Goal: Task Accomplishment & Management: Use online tool/utility

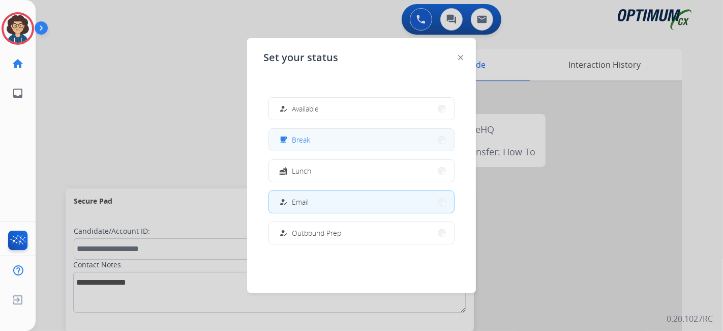
click at [363, 144] on button "free_breakfast Break" at bounding box center [361, 140] width 185 height 22
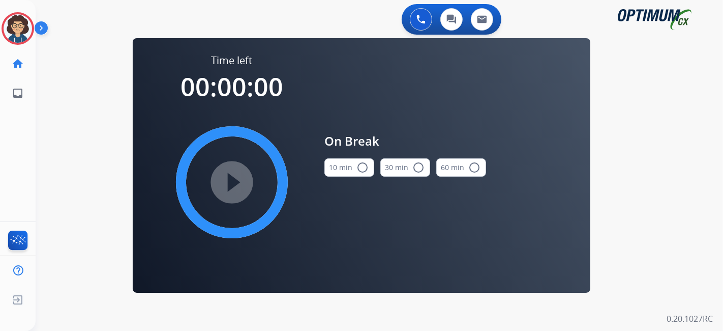
click at [348, 158] on div "10 min radio_button_unchecked" at bounding box center [350, 167] width 50 height 35
drag, startPoint x: 341, startPoint y: 177, endPoint x: 348, endPoint y: 166, distance: 12.1
click at [346, 169] on div "10 min radio_button_unchecked" at bounding box center [350, 167] width 50 height 35
click at [348, 166] on button "10 min radio_button_unchecked" at bounding box center [350, 167] width 50 height 18
click at [238, 185] on mat-icon "play_circle_filled" at bounding box center [232, 182] width 12 height 12
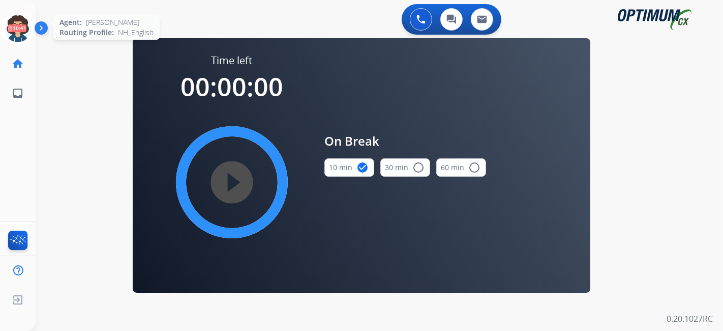
click at [18, 15] on icon at bounding box center [18, 28] width 33 height 33
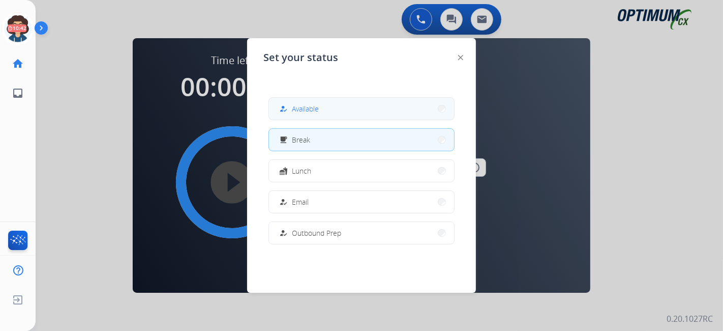
click at [376, 102] on button "how_to_reg Available" at bounding box center [361, 109] width 185 height 22
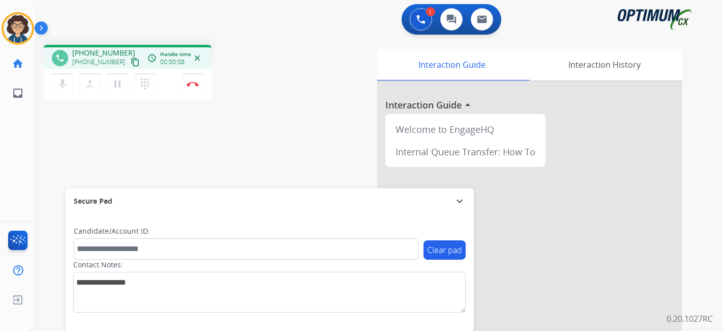
click at [131, 63] on mat-icon "content_copy" at bounding box center [135, 61] width 9 height 9
click at [292, 166] on div "phone +12127365100 +12127365100 content_copy access_time Call metrics Queue 00:…" at bounding box center [367, 249] width 663 height 424
click at [302, 126] on div "phone +12127365100 +12127365100 content_copy access_time Call metrics Queue 00:…" at bounding box center [367, 249] width 663 height 424
click at [131, 63] on mat-icon "content_copy" at bounding box center [135, 61] width 9 height 9
click at [240, 75] on div "phone +12127365100 +12127365100 content_copy access_time Call metrics Queue 00:…" at bounding box center [172, 73] width 256 height 57
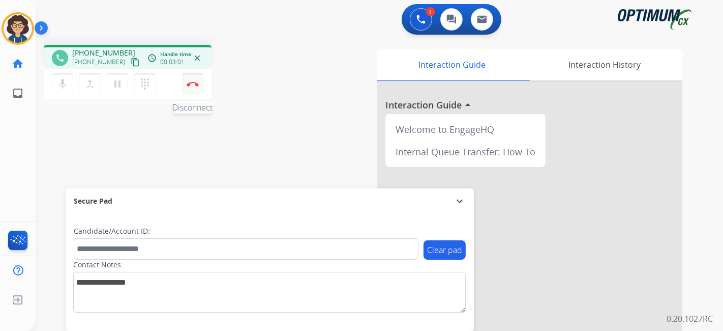
click at [198, 89] on button "Disconnect" at bounding box center [192, 83] width 21 height 21
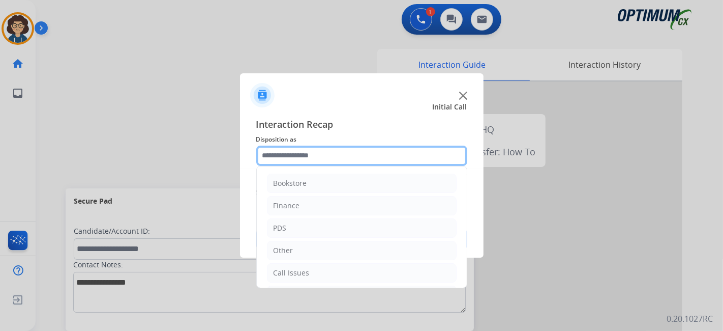
click at [361, 162] on input "text" at bounding box center [361, 155] width 211 height 20
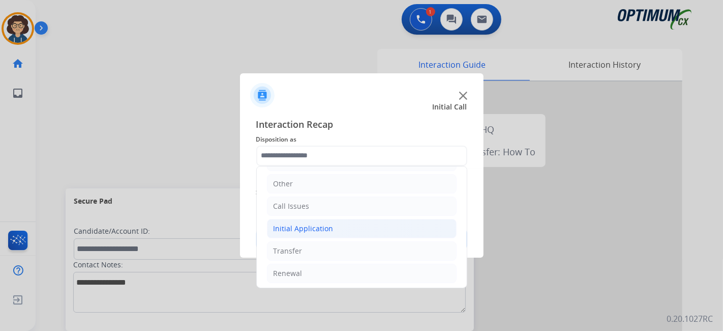
click at [350, 228] on li "Initial Application" at bounding box center [362, 228] width 190 height 19
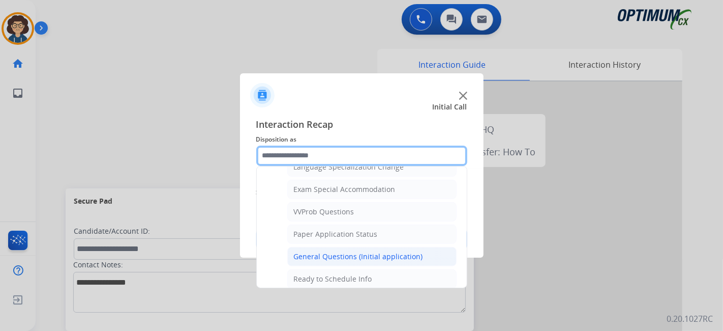
scroll to position [519, 0]
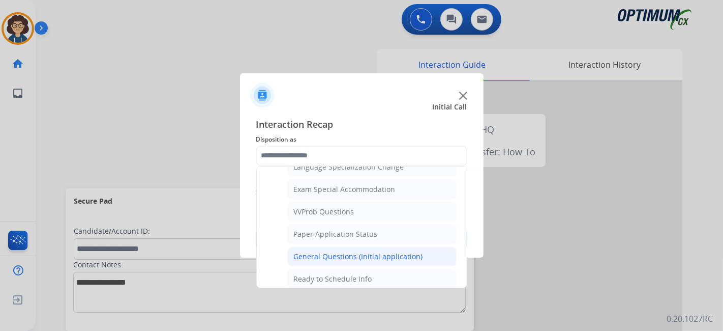
click at [385, 251] on div "General Questions (Initial application)" at bounding box center [358, 256] width 129 height 10
type input "**********"
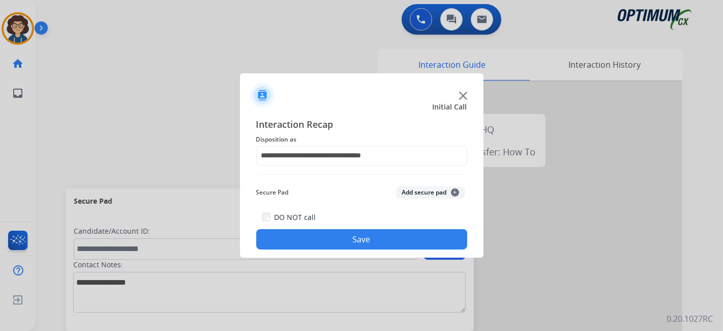
click at [421, 192] on button "Add secure pad +" at bounding box center [430, 192] width 69 height 12
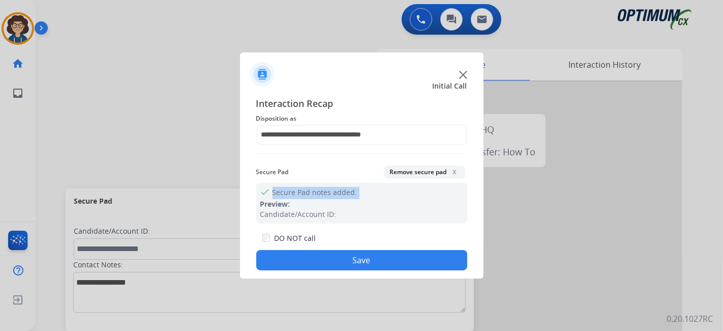
click at [421, 192] on div "check Secure Pad notes added. Preview: Candidate/Account ID:" at bounding box center [361, 203] width 211 height 41
click at [423, 180] on div "Secure Pad Remove secure pad x" at bounding box center [361, 171] width 211 height 21
drag, startPoint x: 426, startPoint y: 174, endPoint x: 425, endPoint y: 180, distance: 5.7
click at [426, 175] on button "Remove secure pad x" at bounding box center [424, 171] width 81 height 13
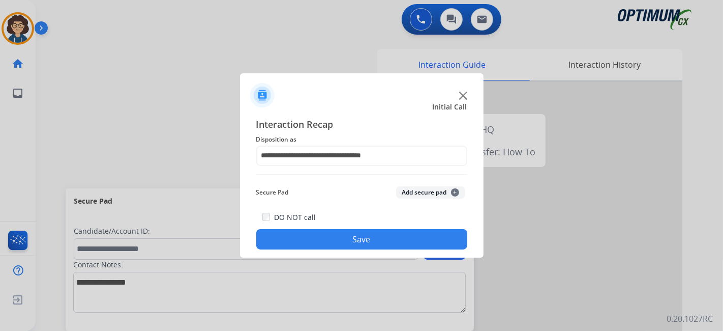
click at [389, 243] on button "Save" at bounding box center [361, 239] width 211 height 20
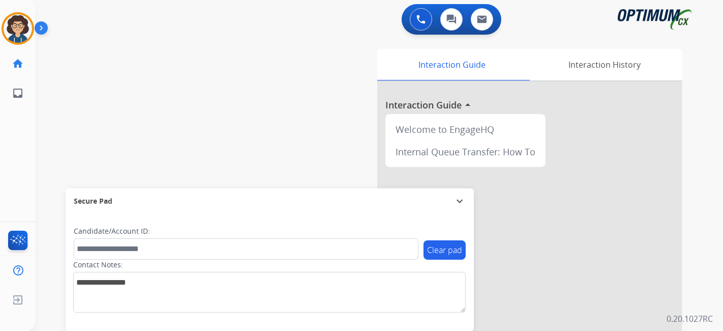
click at [311, 147] on div "Interaction Guide Interaction History Interaction Guide arrow_drop_up Welcome t…" at bounding box center [493, 255] width 379 height 412
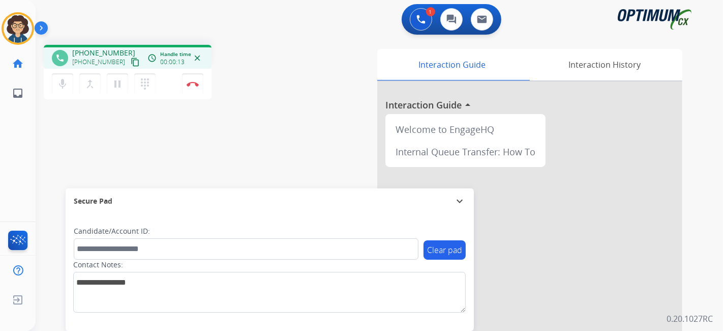
click at [129, 60] on button "content_copy" at bounding box center [135, 62] width 12 height 12
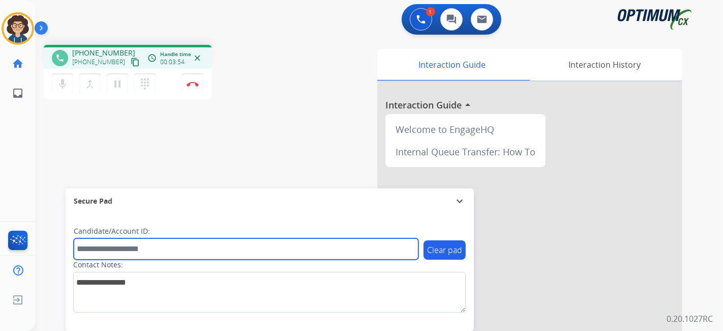
click at [154, 245] on input "text" at bounding box center [246, 248] width 345 height 21
paste input "*******"
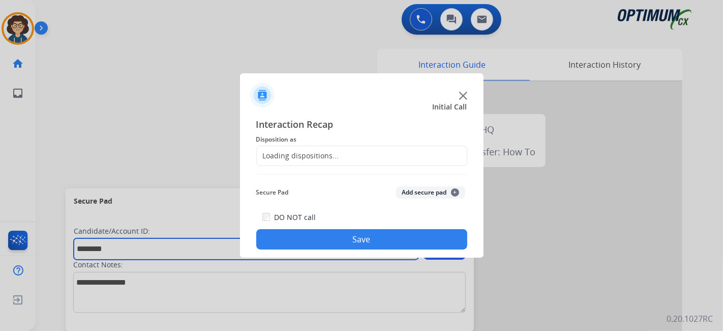
type input "*******"
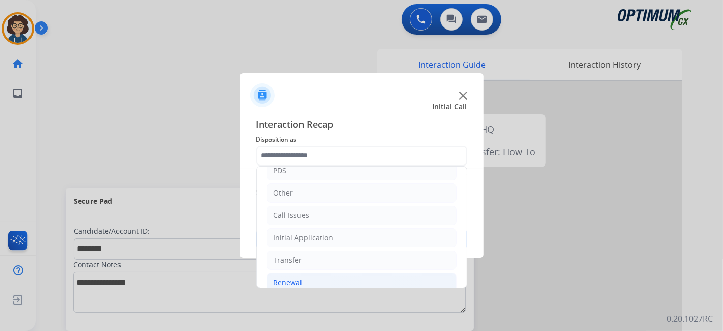
scroll to position [67, 0]
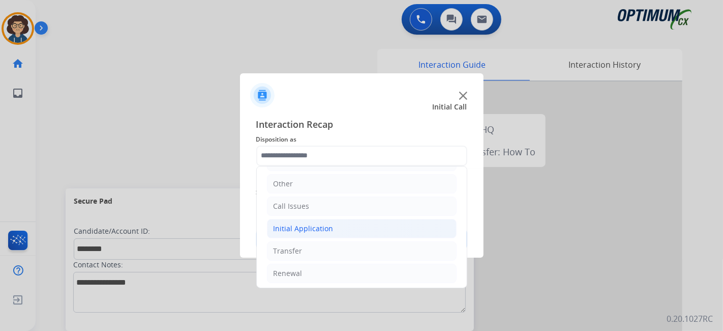
click at [342, 228] on li "Initial Application" at bounding box center [362, 228] width 190 height 19
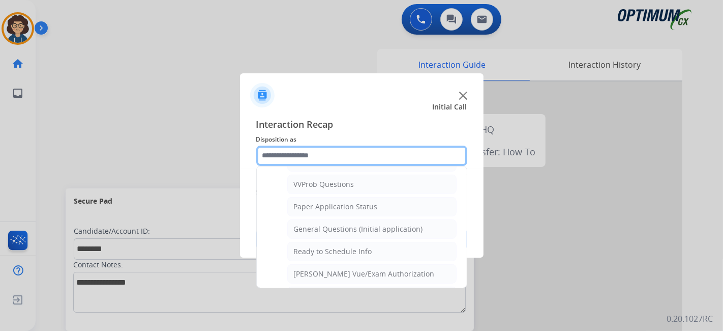
scroll to position [565, 0]
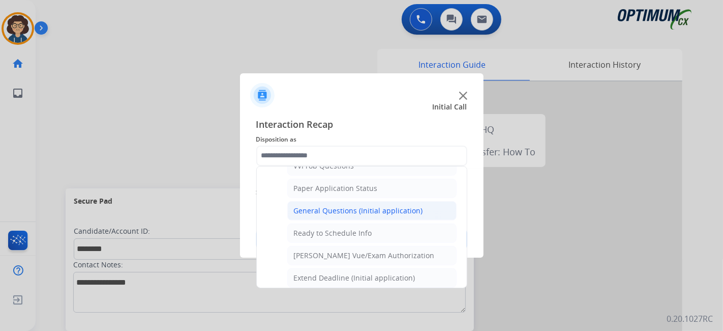
click at [382, 201] on li "General Questions (Initial application)" at bounding box center [371, 210] width 169 height 19
type input "**********"
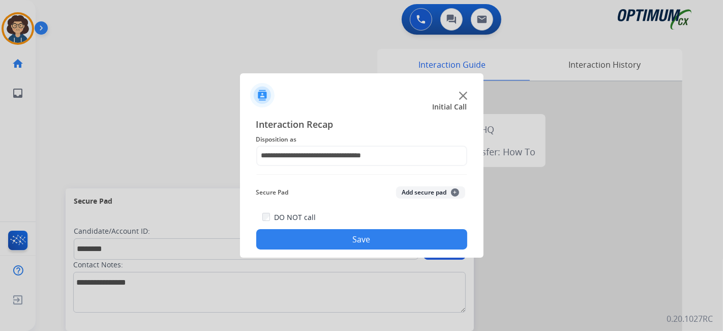
click at [423, 194] on button "Add secure pad +" at bounding box center [430, 192] width 69 height 12
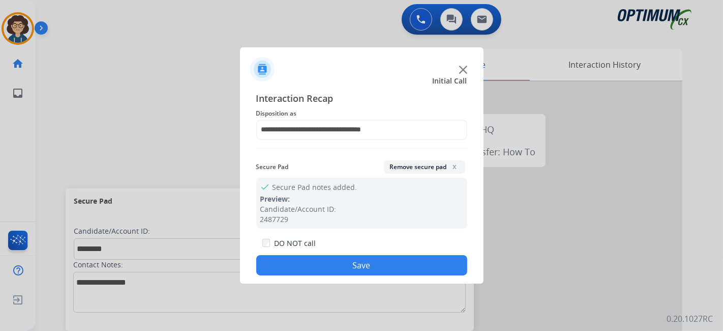
click at [380, 266] on button "Save" at bounding box center [361, 265] width 211 height 20
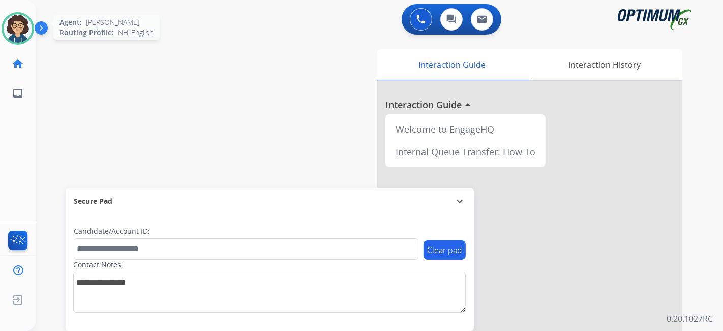
click at [32, 30] on div at bounding box center [18, 28] width 33 height 33
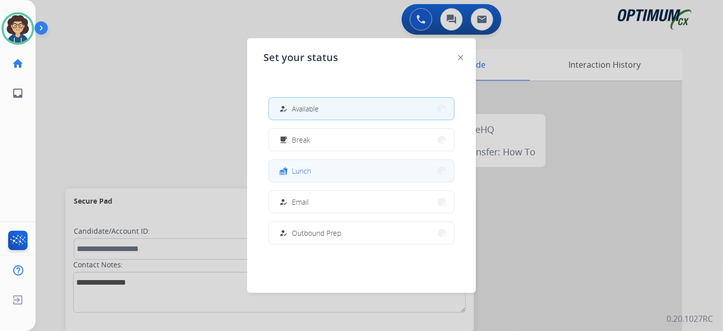
click at [347, 164] on button "fastfood Lunch" at bounding box center [361, 171] width 185 height 22
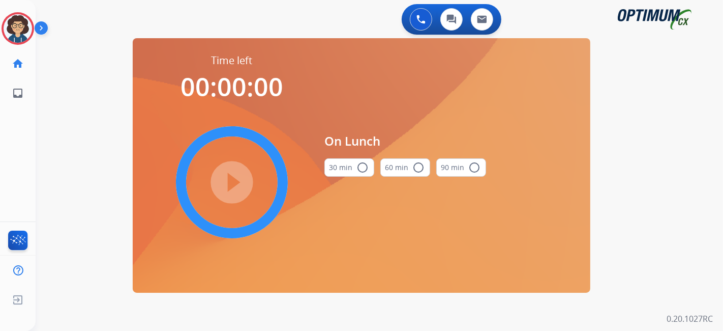
click at [361, 170] on mat-icon "radio_button_unchecked" at bounding box center [363, 167] width 12 height 12
click at [238, 181] on mat-icon "play_circle_filled" at bounding box center [232, 182] width 12 height 12
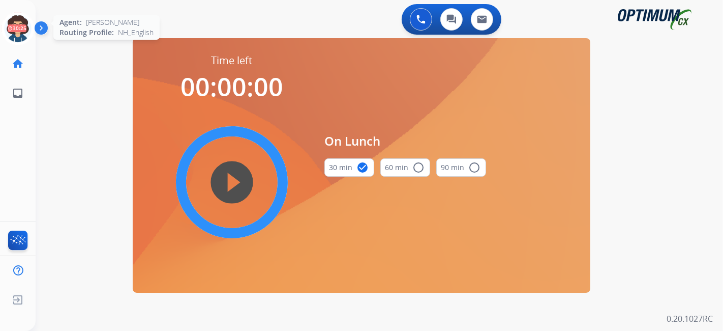
click at [25, 30] on icon at bounding box center [18, 28] width 33 height 33
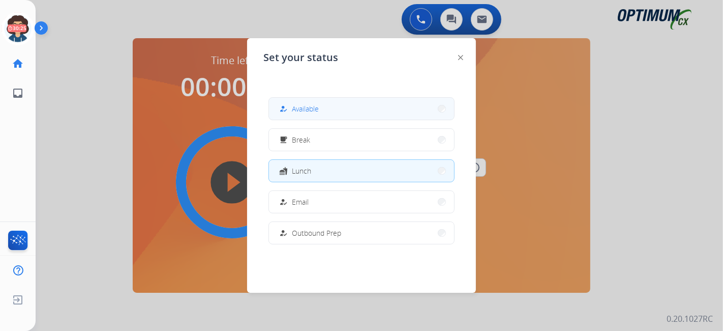
click at [335, 108] on button "how_to_reg Available" at bounding box center [361, 109] width 185 height 22
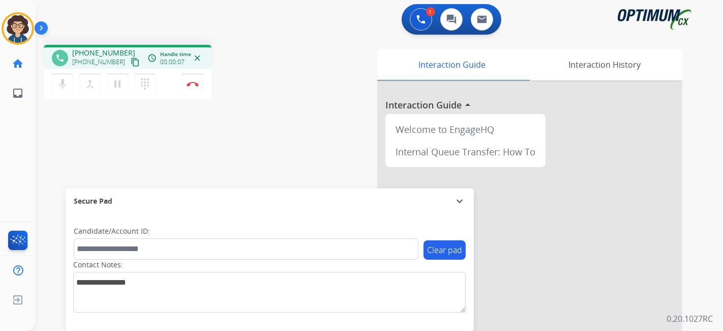
click at [131, 63] on mat-icon "content_copy" at bounding box center [135, 61] width 9 height 9
click at [285, 76] on div "phone +19563830706 +19563830706 content_copy access_time Call metrics Queue 00:…" at bounding box center [172, 73] width 256 height 57
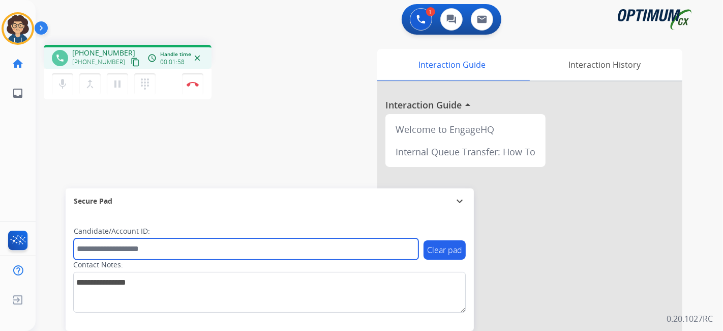
click at [186, 258] on input "text" at bounding box center [246, 248] width 345 height 21
paste input "*******"
type input "*******"
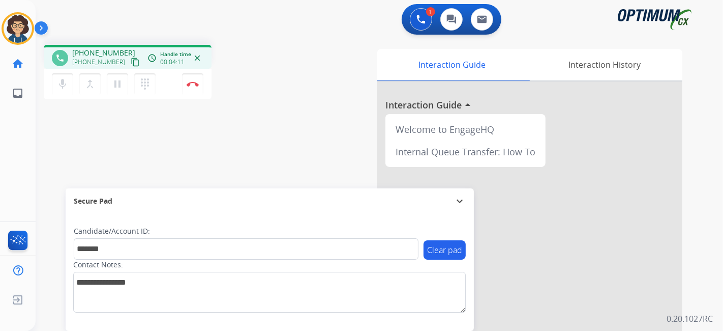
click at [234, 117] on div "phone +19563830706 +19563830706 content_copy access_time Call metrics Queue 00:…" at bounding box center [367, 249] width 663 height 424
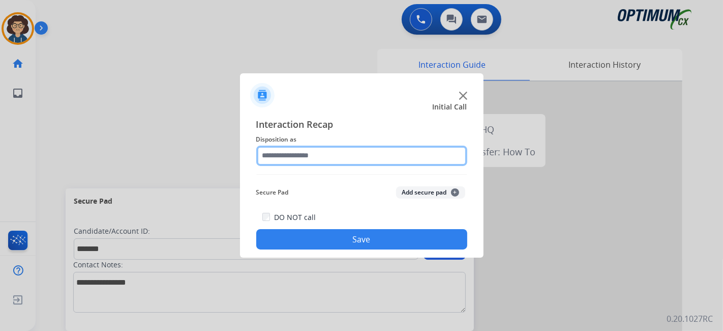
click at [310, 152] on input "text" at bounding box center [361, 155] width 211 height 20
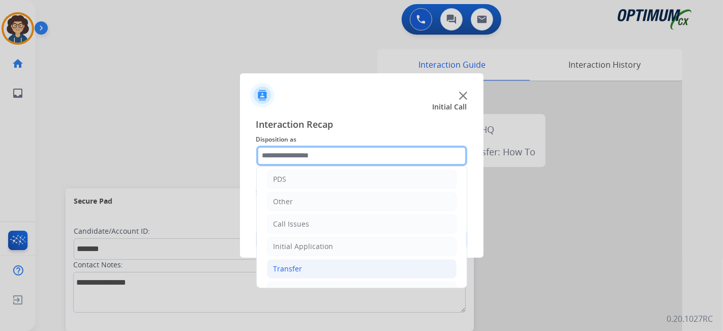
scroll to position [67, 0]
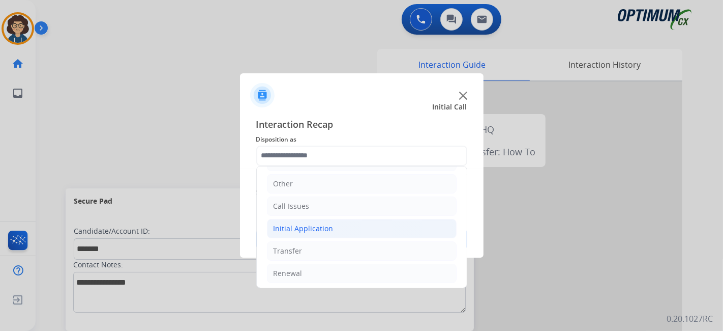
drag, startPoint x: 352, startPoint y: 223, endPoint x: 363, endPoint y: 223, distance: 11.7
click at [353, 223] on li "Initial Application" at bounding box center [362, 228] width 190 height 19
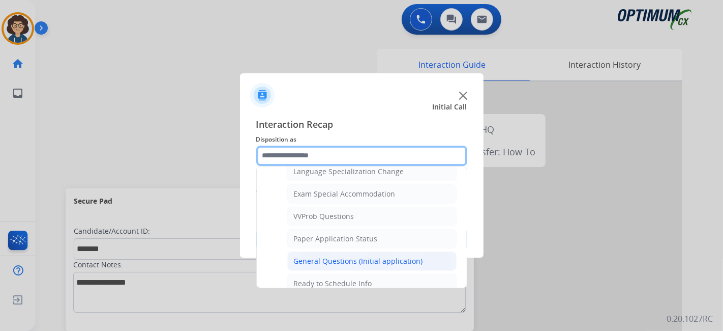
scroll to position [517, 0]
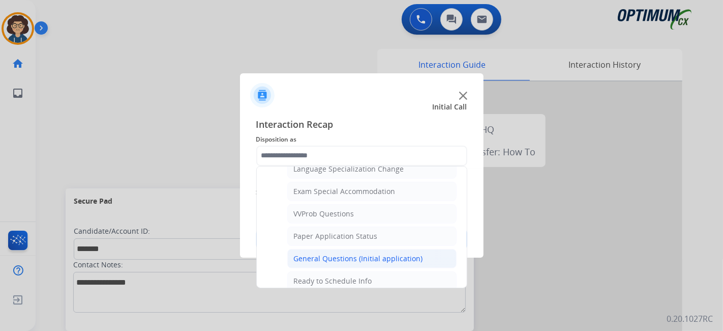
click at [415, 253] on div "General Questions (Initial application)" at bounding box center [358, 258] width 129 height 10
type input "**********"
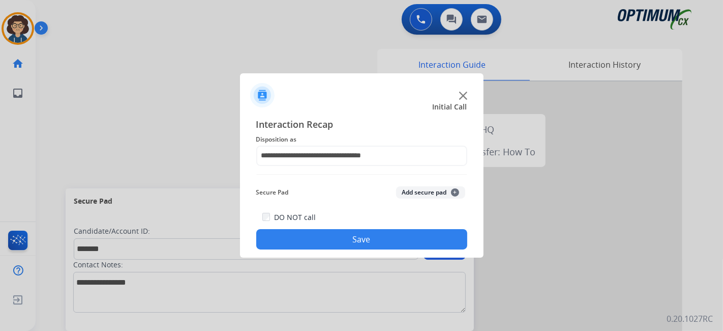
click at [435, 184] on div "Secure Pad Add secure pad +" at bounding box center [361, 192] width 211 height 20
click at [434, 195] on button "Add secure pad +" at bounding box center [430, 192] width 69 height 12
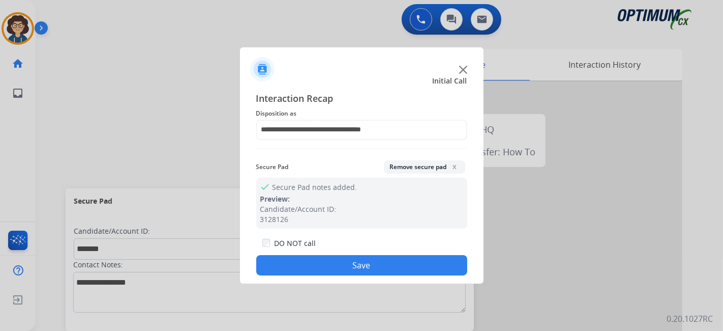
drag, startPoint x: 387, startPoint y: 266, endPoint x: 296, endPoint y: 98, distance: 191.2
click at [384, 266] on button "Save" at bounding box center [361, 265] width 211 height 20
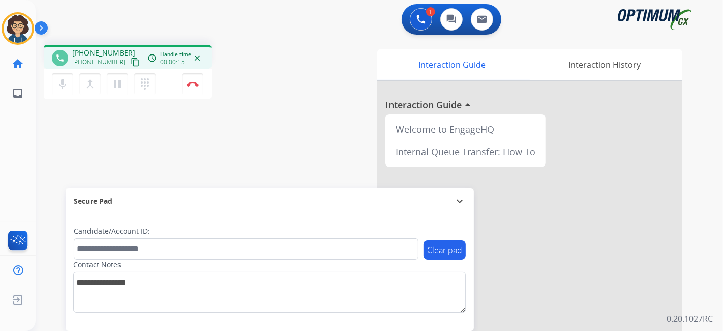
click at [131, 64] on mat-icon "content_copy" at bounding box center [135, 61] width 9 height 9
click at [200, 87] on button "Disconnect" at bounding box center [192, 83] width 21 height 21
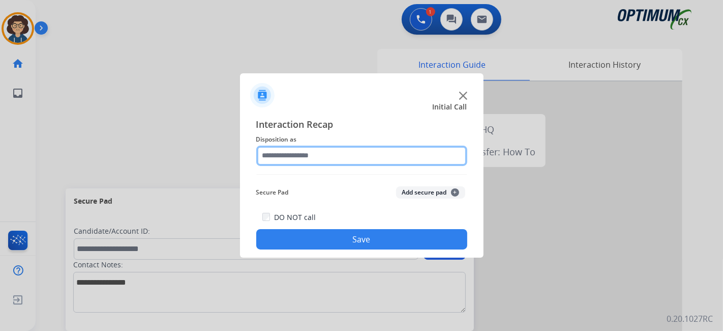
click at [326, 153] on input "text" at bounding box center [361, 155] width 211 height 20
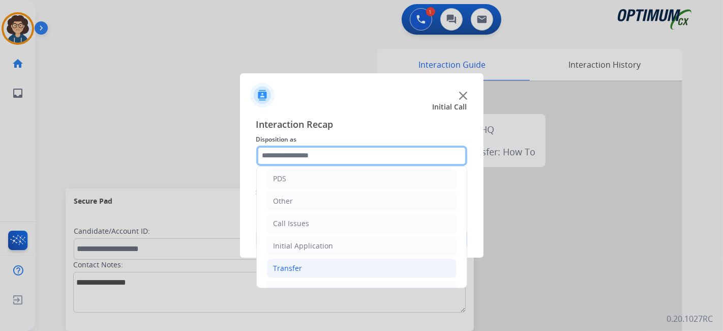
scroll to position [67, 0]
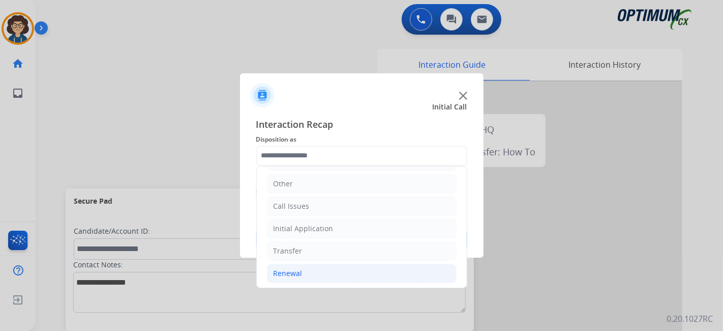
click at [307, 280] on li "Renewal" at bounding box center [362, 273] width 190 height 19
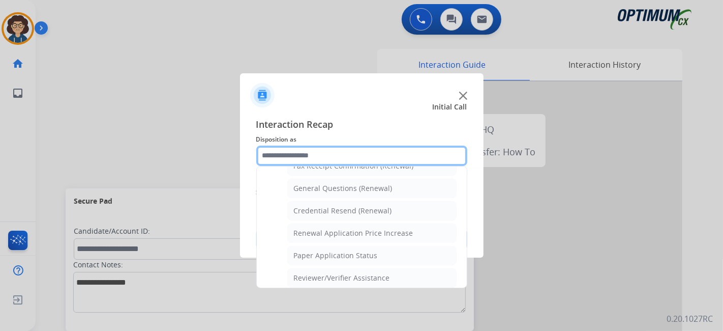
scroll to position [270, 0]
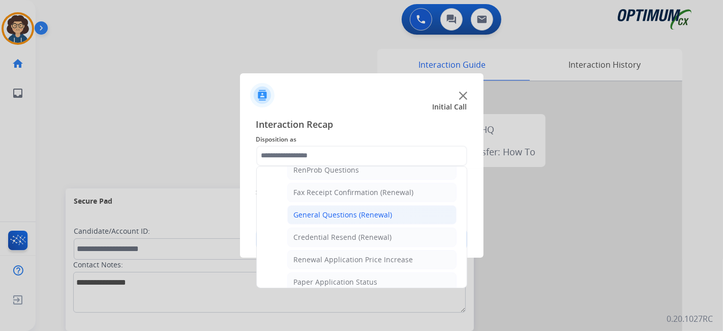
click at [414, 213] on li "General Questions (Renewal)" at bounding box center [371, 214] width 169 height 19
type input "**********"
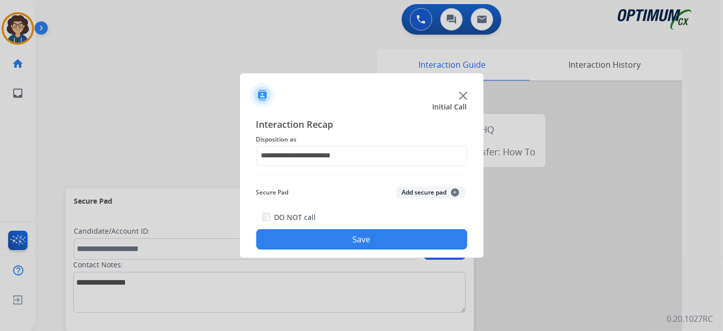
click at [402, 248] on button "Save" at bounding box center [361, 239] width 211 height 20
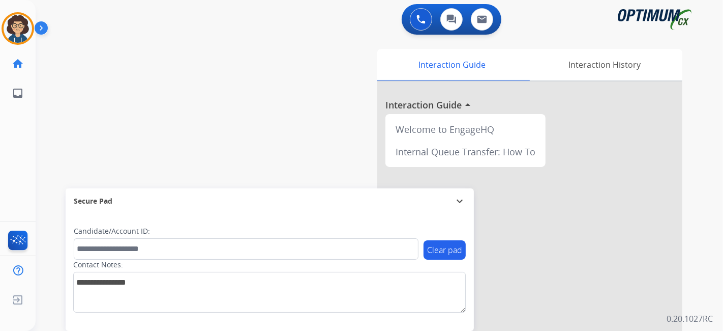
click at [279, 83] on div "swap_horiz Break voice bridge close_fullscreen Connect 3-Way Call merge_type Se…" at bounding box center [367, 249] width 663 height 424
click at [299, 79] on div "swap_horiz Break voice bridge close_fullscreen Connect 3-Way Call merge_type Se…" at bounding box center [367, 249] width 663 height 424
click at [129, 89] on div "swap_horiz Break voice bridge close_fullscreen Connect 3-Way Call merge_type Se…" at bounding box center [367, 249] width 663 height 424
click at [14, 33] on img at bounding box center [18, 28] width 28 height 28
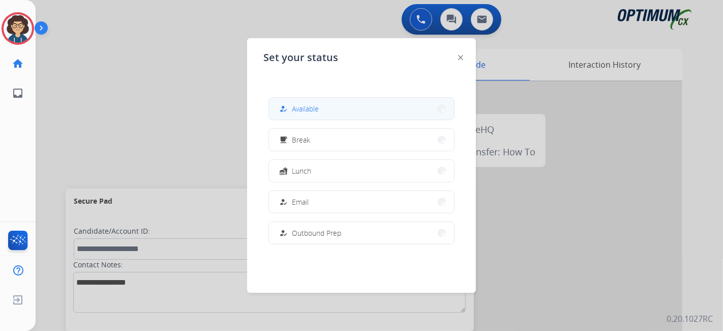
click at [374, 116] on button "how_to_reg Available" at bounding box center [361, 109] width 185 height 22
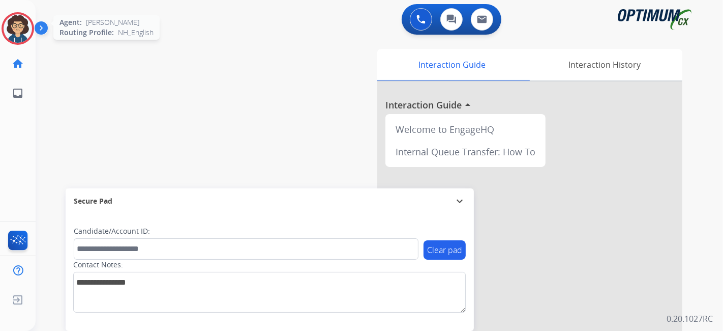
click at [29, 27] on img at bounding box center [18, 28] width 28 height 28
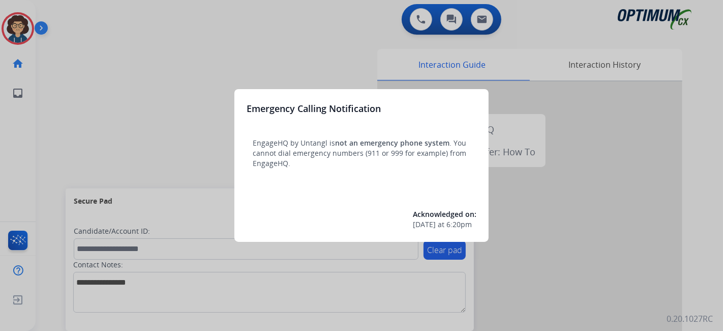
click at [76, 111] on div at bounding box center [361, 165] width 723 height 331
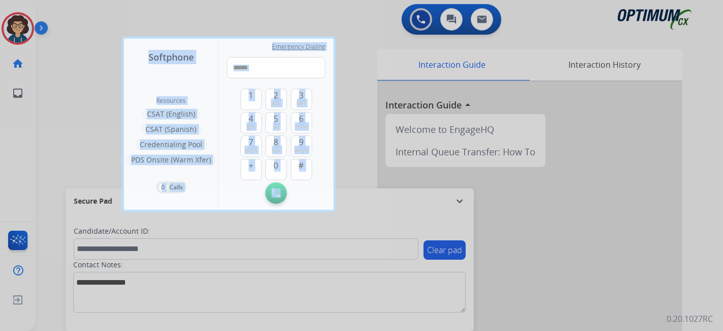
click at [76, 111] on div at bounding box center [361, 165] width 723 height 331
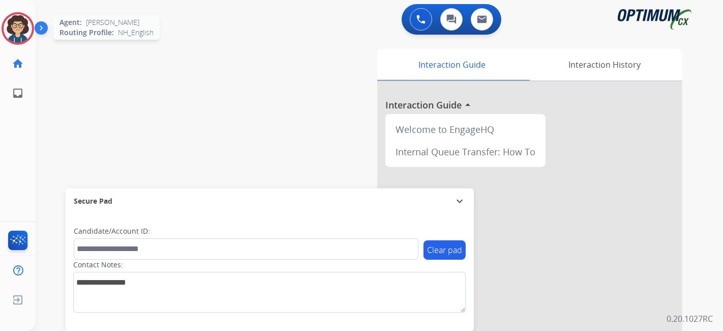
click at [16, 26] on img at bounding box center [18, 28] width 28 height 28
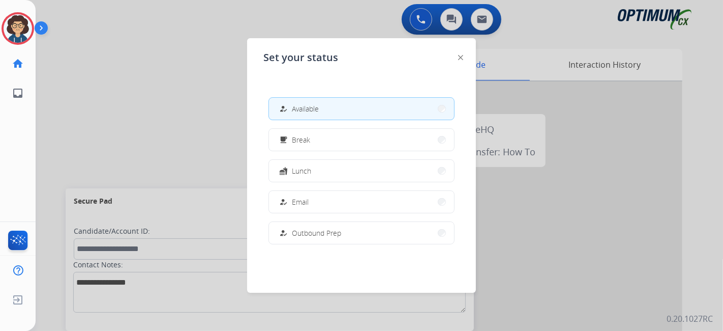
click at [325, 112] on button "how_to_reg Available" at bounding box center [361, 109] width 185 height 22
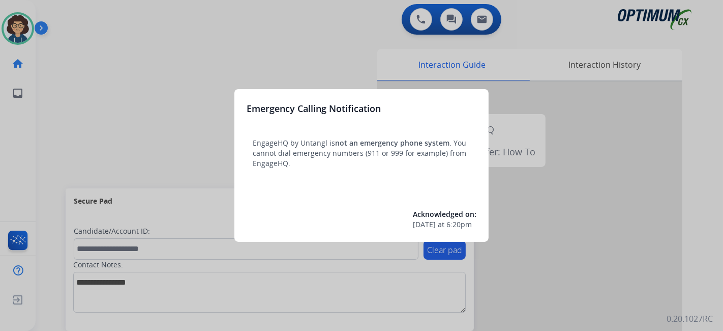
click at [87, 77] on div at bounding box center [361, 165] width 723 height 331
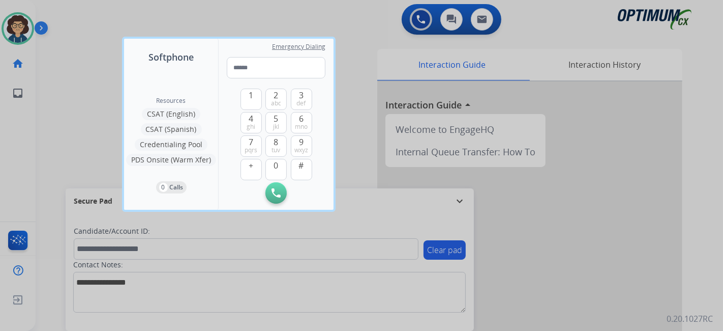
click at [87, 77] on div at bounding box center [361, 165] width 723 height 331
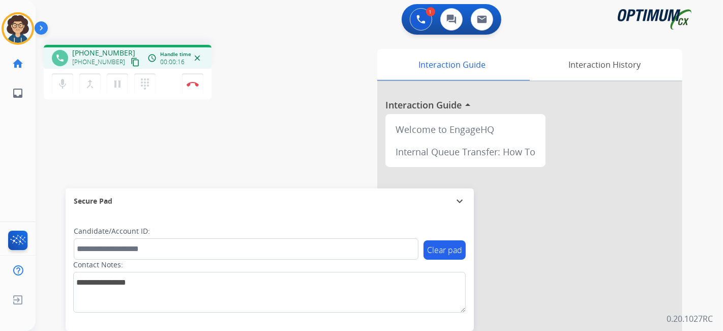
click at [129, 62] on button "content_copy" at bounding box center [135, 62] width 12 height 12
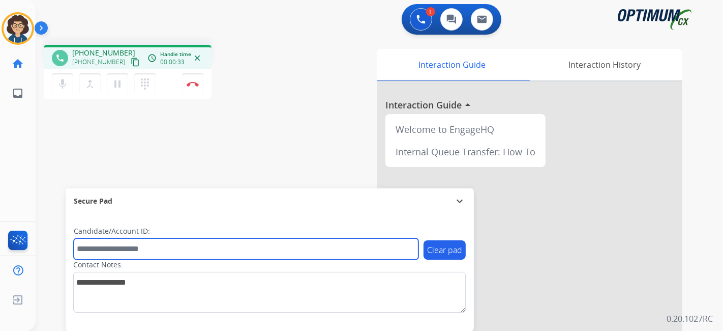
click at [145, 248] on input "text" at bounding box center [246, 248] width 345 height 21
paste input "*******"
type input "*******"
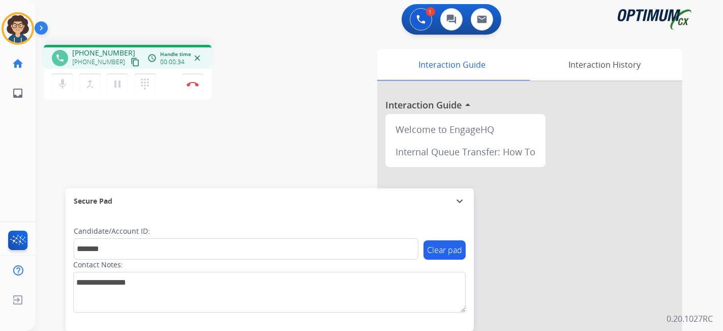
click at [204, 149] on div "phone [PHONE_NUMBER] [PHONE_NUMBER] content_copy access_time Call metrics Queue…" at bounding box center [367, 249] width 663 height 424
click at [196, 85] on img at bounding box center [193, 83] width 12 height 5
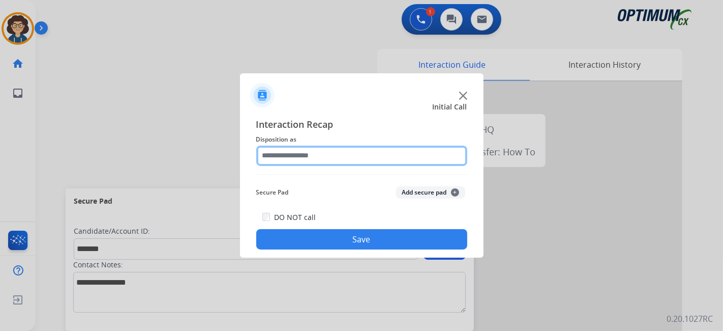
click at [355, 156] on input "text" at bounding box center [361, 155] width 211 height 20
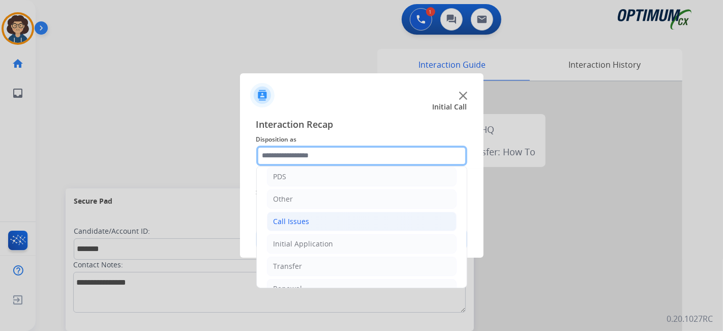
scroll to position [67, 0]
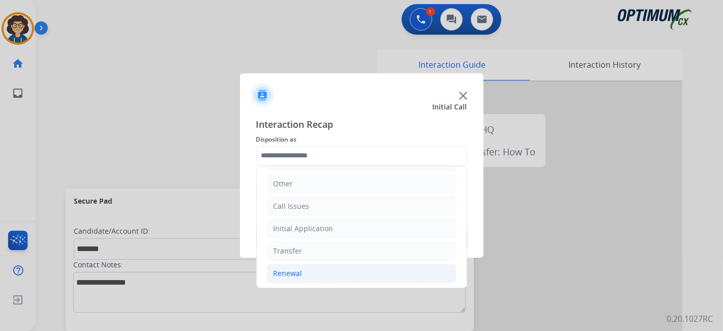
click at [353, 278] on li "Renewal" at bounding box center [362, 273] width 190 height 19
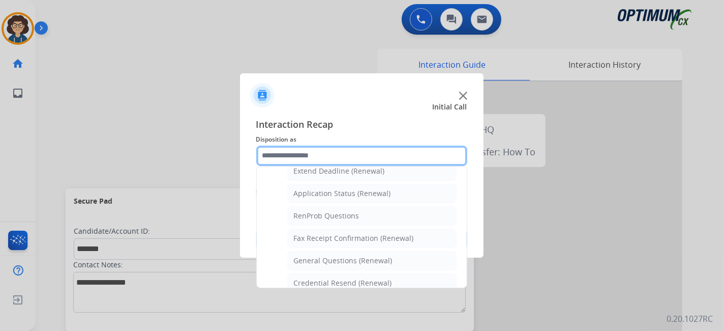
scroll to position [258, 0]
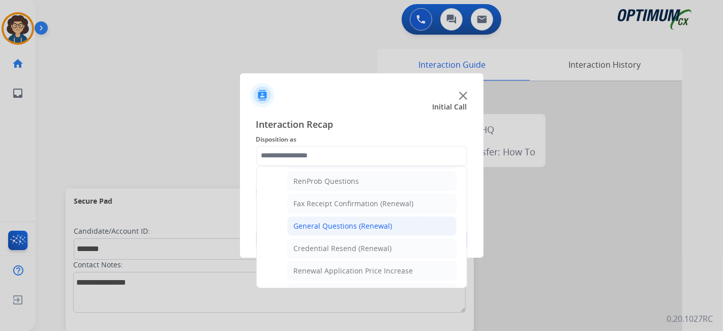
click at [378, 221] on div "General Questions (Renewal)" at bounding box center [343, 226] width 99 height 10
type input "**********"
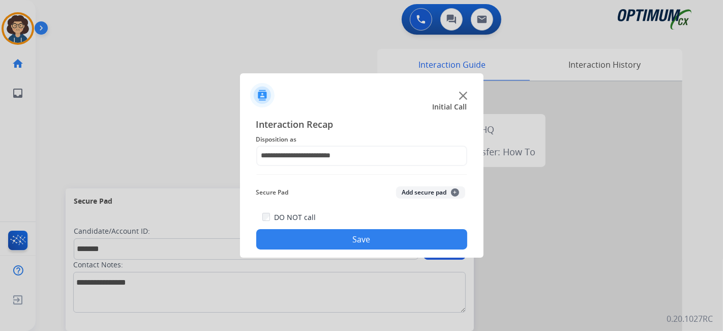
click at [426, 189] on button "Add secure pad +" at bounding box center [430, 192] width 69 height 12
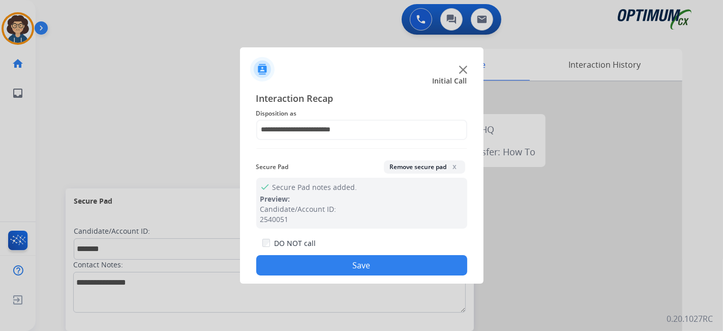
click at [348, 265] on button "Save" at bounding box center [361, 265] width 211 height 20
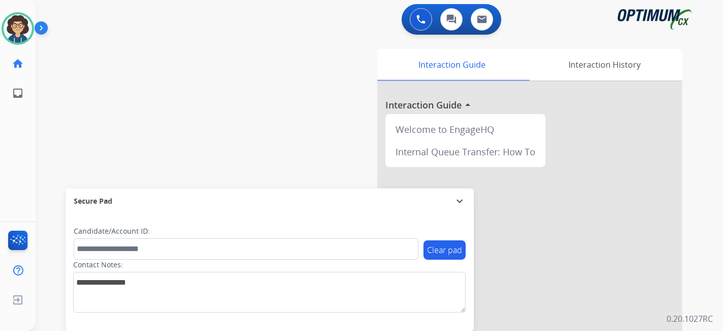
click at [324, 59] on div "Interaction Guide Interaction History Interaction Guide arrow_drop_up Welcome t…" at bounding box center [493, 255] width 379 height 412
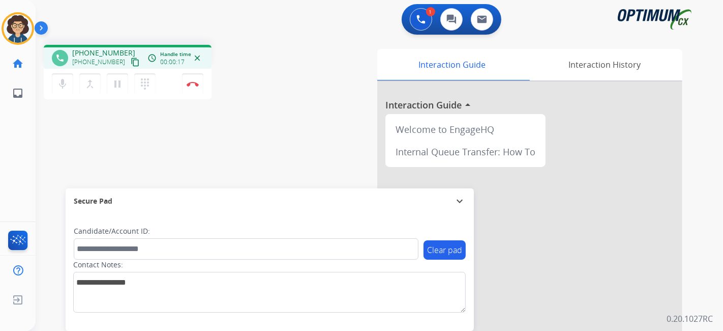
click at [131, 58] on mat-icon "content_copy" at bounding box center [135, 61] width 9 height 9
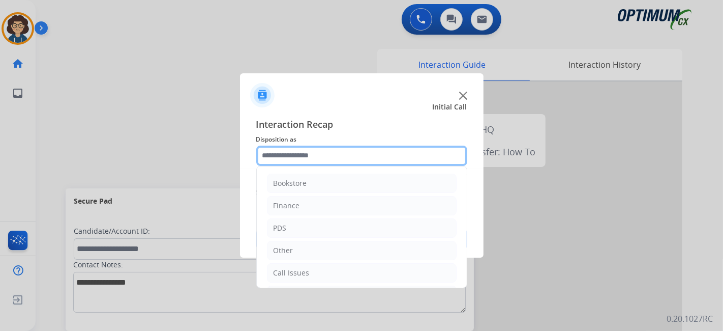
click at [342, 155] on input "text" at bounding box center [361, 155] width 211 height 20
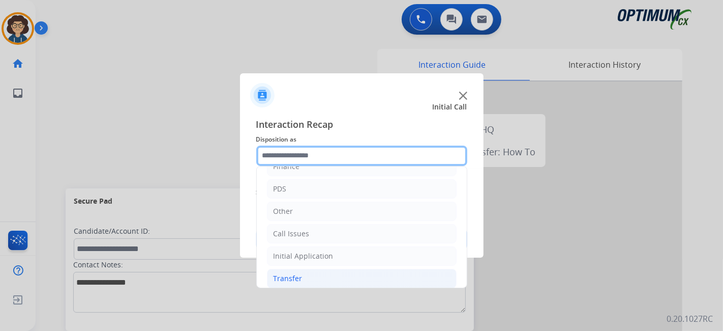
scroll to position [67, 0]
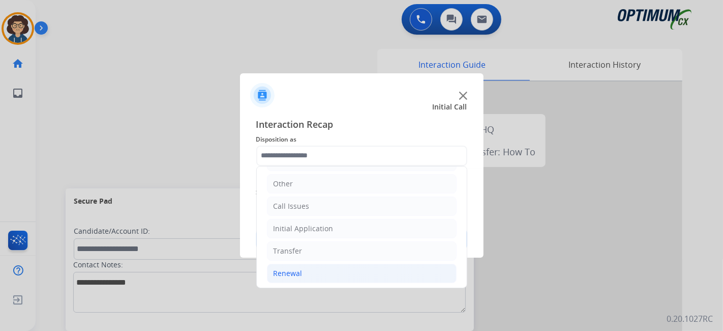
click at [333, 268] on li "Renewal" at bounding box center [362, 273] width 190 height 19
drag, startPoint x: 387, startPoint y: 218, endPoint x: 381, endPoint y: 221, distance: 6.1
click at [385, 219] on li "Initial Application" at bounding box center [362, 228] width 190 height 19
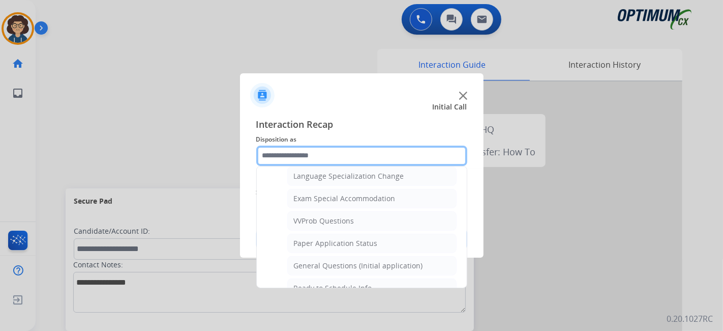
scroll to position [517, 0]
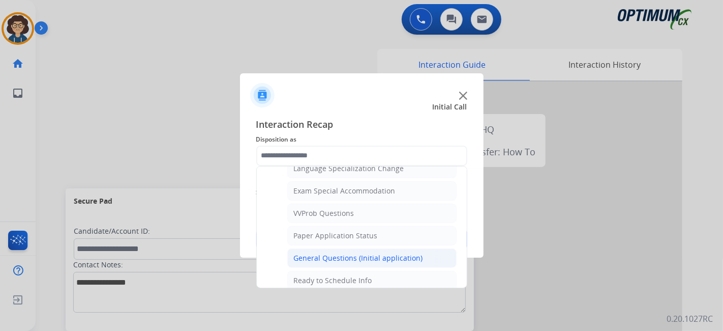
click at [408, 258] on li "General Questions (Initial application)" at bounding box center [371, 257] width 169 height 19
type input "**********"
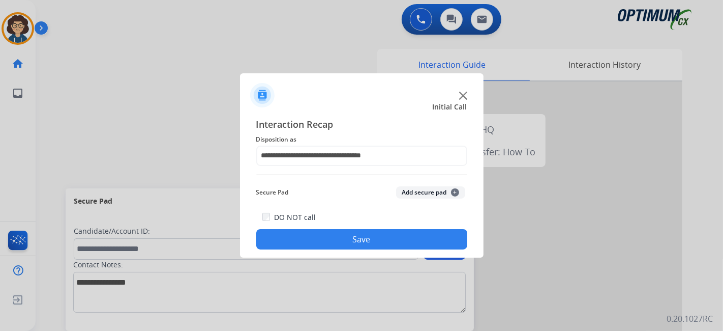
click at [394, 234] on button "Save" at bounding box center [361, 239] width 211 height 20
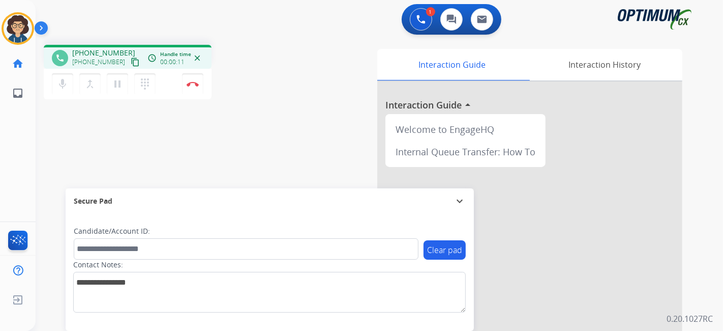
click at [131, 64] on mat-icon "content_copy" at bounding box center [135, 61] width 9 height 9
click at [304, 150] on div "Interaction Guide Interaction History Interaction Guide arrow_drop_up Welcome t…" at bounding box center [493, 255] width 379 height 412
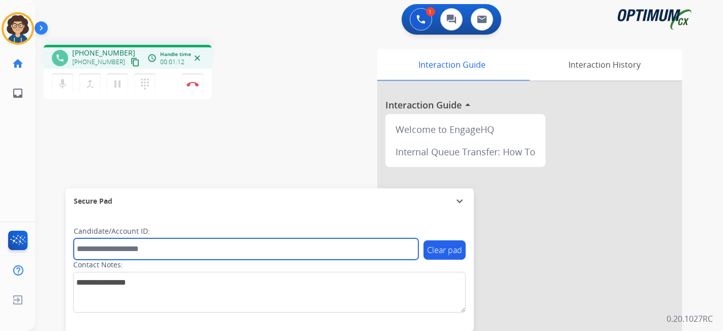
click at [142, 253] on input "text" at bounding box center [246, 248] width 345 height 21
paste input "*******"
type input "*******"
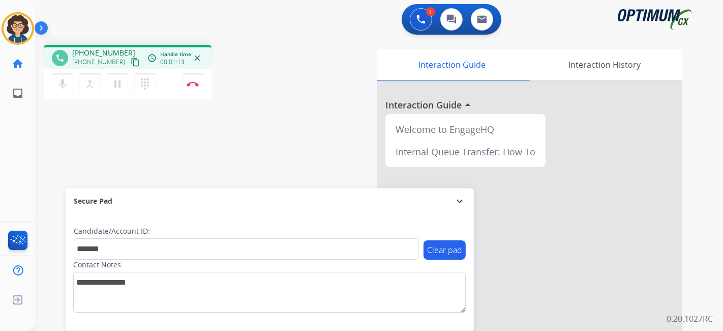
click at [233, 173] on div "phone [PHONE_NUMBER] [PHONE_NUMBER] content_copy access_time Call metrics Queue…" at bounding box center [367, 249] width 663 height 424
click at [191, 81] on img at bounding box center [193, 83] width 12 height 5
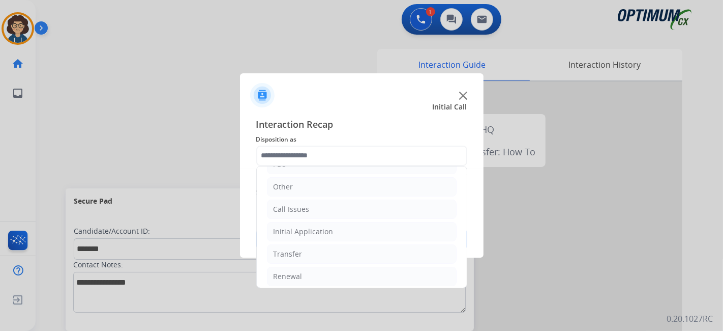
scroll to position [67, 0]
click at [321, 271] on li "Renewal" at bounding box center [362, 273] width 190 height 19
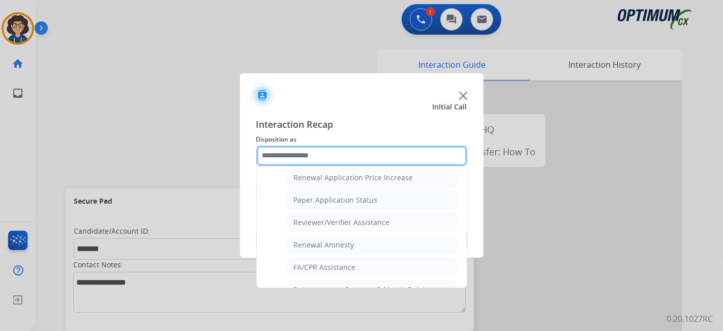
scroll to position [284, 0]
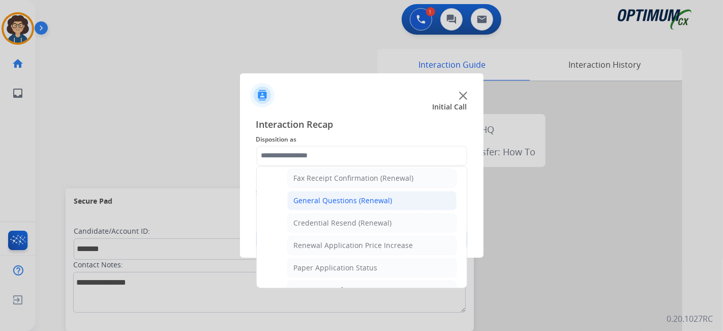
click at [377, 199] on div "General Questions (Renewal)" at bounding box center [343, 200] width 99 height 10
type input "**********"
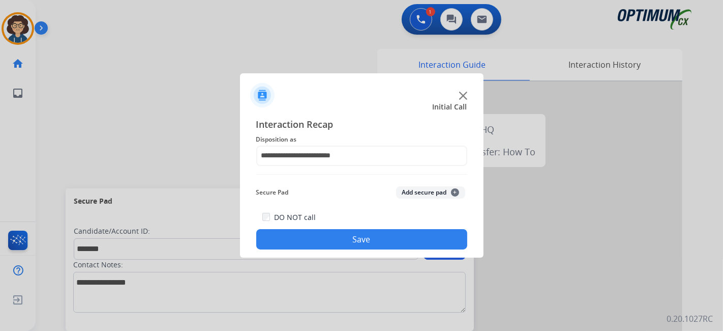
click at [413, 194] on button "Add secure pad +" at bounding box center [430, 192] width 69 height 12
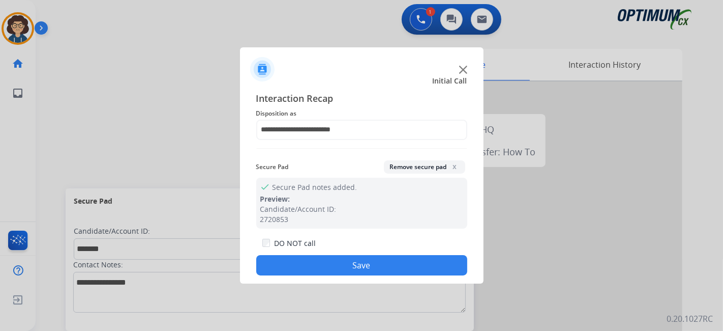
click at [373, 261] on button "Save" at bounding box center [361, 265] width 211 height 20
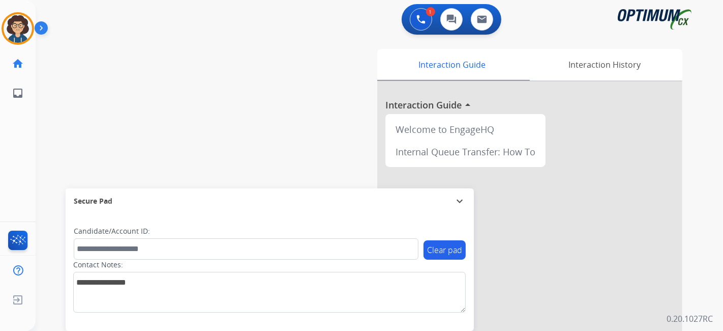
click at [280, 115] on div "swap_horiz Break voice bridge close_fullscreen Connect 3-Way Call merge_type Se…" at bounding box center [367, 249] width 663 height 424
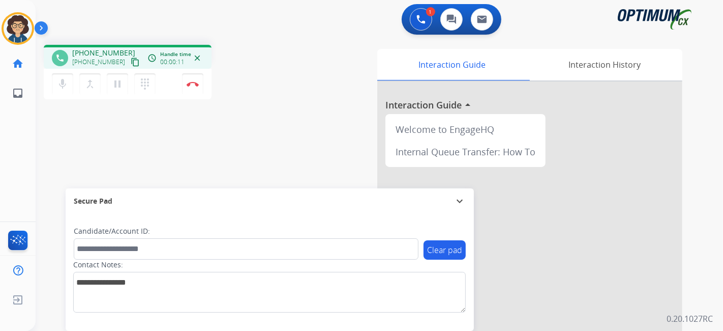
click at [131, 63] on mat-icon "content_copy" at bounding box center [135, 61] width 9 height 9
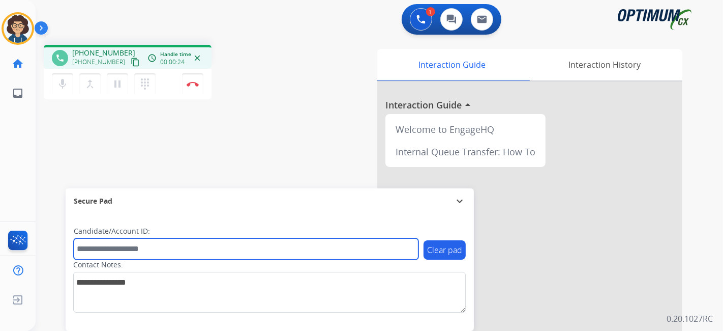
click at [182, 245] on input "text" at bounding box center [246, 248] width 345 height 21
paste input "*******"
type input "*******"
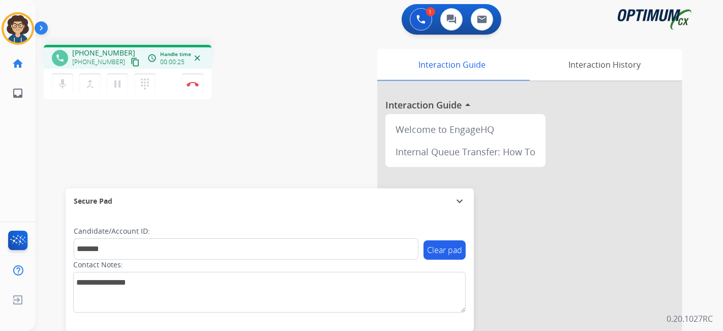
click at [264, 156] on div "phone [PHONE_NUMBER] [PHONE_NUMBER] content_copy access_time Call metrics Queue…" at bounding box center [367, 249] width 663 height 424
click at [199, 88] on button "Disconnect" at bounding box center [192, 83] width 21 height 21
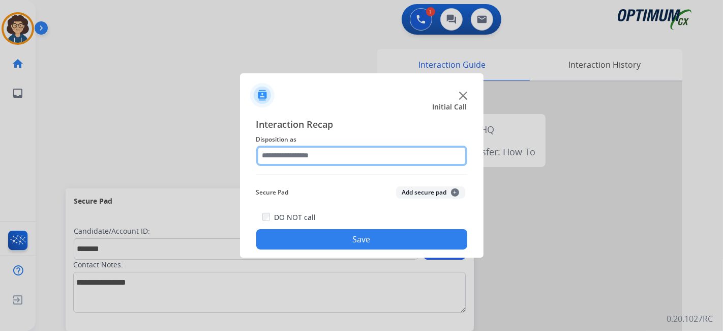
click at [358, 160] on input "text" at bounding box center [361, 155] width 211 height 20
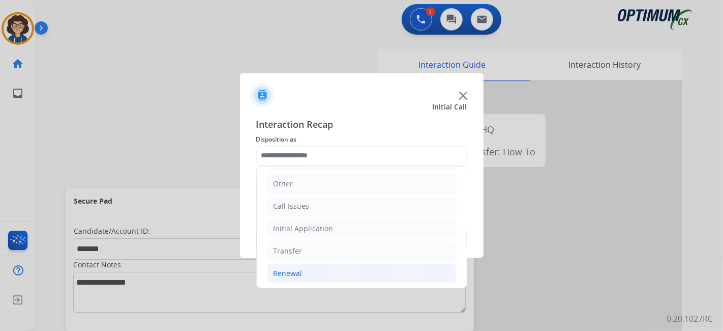
click at [344, 269] on li "Renewal" at bounding box center [362, 273] width 190 height 19
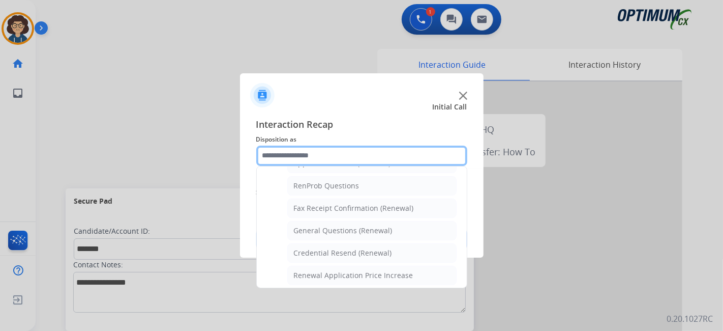
scroll to position [249, 0]
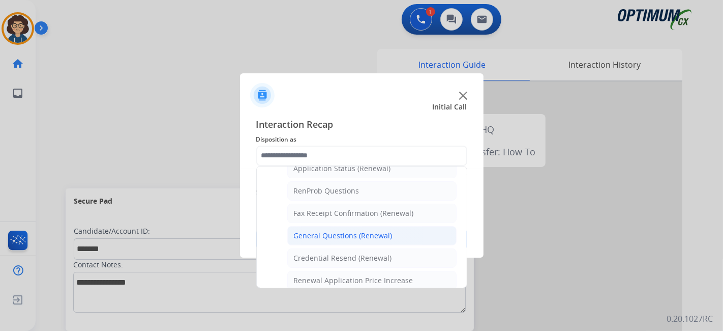
click at [387, 230] on div "General Questions (Renewal)" at bounding box center [343, 235] width 99 height 10
type input "**********"
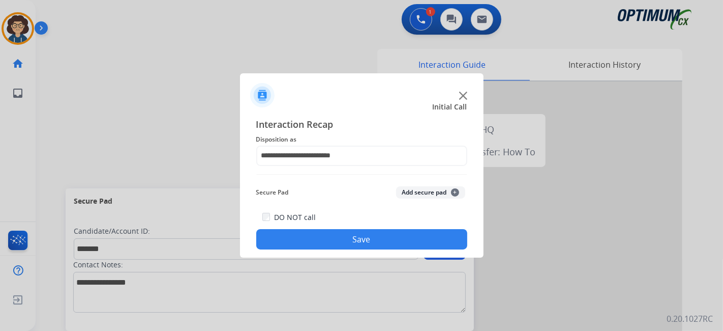
click at [413, 193] on button "Add secure pad +" at bounding box center [430, 192] width 69 height 12
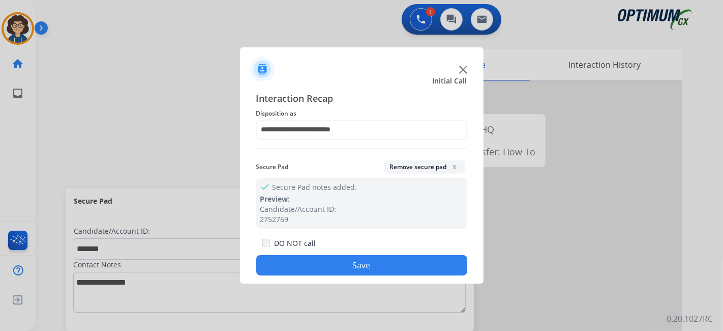
click at [389, 255] on div "DO NOT call Save" at bounding box center [361, 256] width 211 height 39
click at [343, 267] on button "Save" at bounding box center [361, 265] width 211 height 20
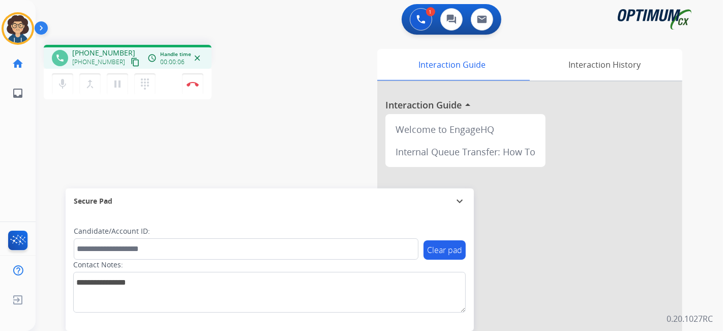
click at [131, 61] on mat-icon "content_copy" at bounding box center [135, 61] width 9 height 9
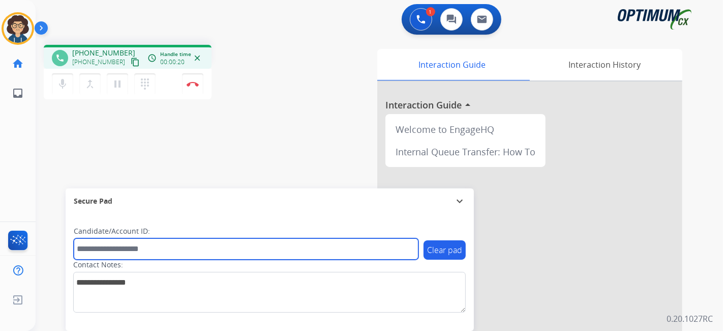
drag, startPoint x: 177, startPoint y: 254, endPoint x: 135, endPoint y: 245, distance: 43.1
paste input "*******"
type input "*******"
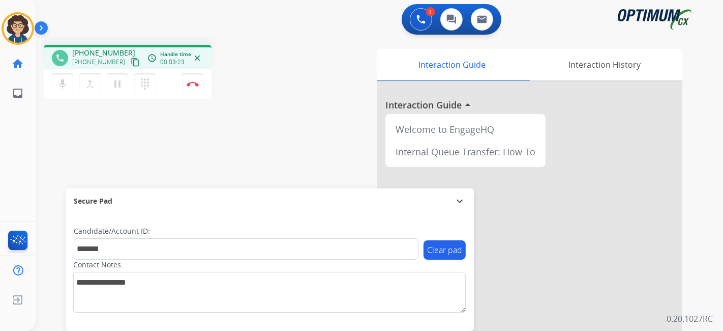
click at [266, 137] on div "phone [PHONE_NUMBER] [PHONE_NUMBER] content_copy access_time Call metrics Queue…" at bounding box center [367, 249] width 663 height 424
click at [194, 84] on img at bounding box center [193, 83] width 12 height 5
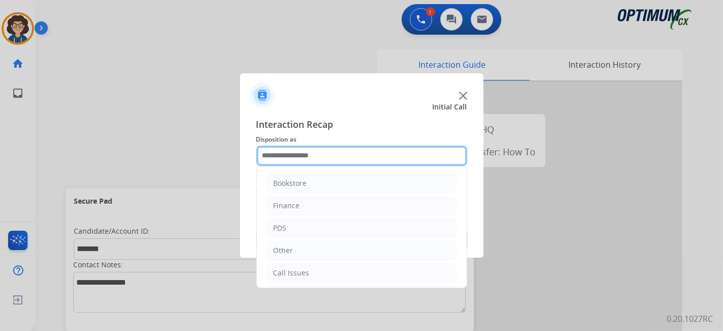
click at [349, 155] on input "text" at bounding box center [361, 155] width 211 height 20
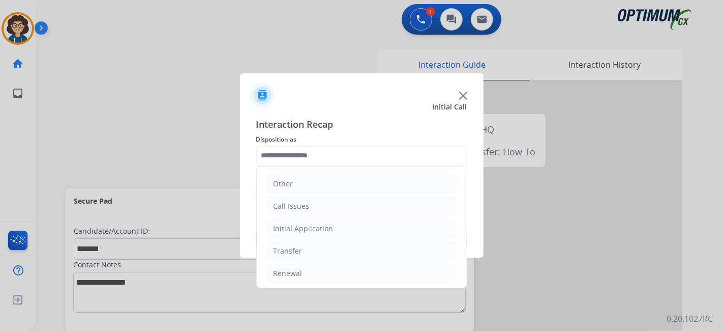
drag, startPoint x: 363, startPoint y: 226, endPoint x: 438, endPoint y: 216, distance: 76.0
click at [364, 225] on li "Initial Application" at bounding box center [362, 228] width 190 height 19
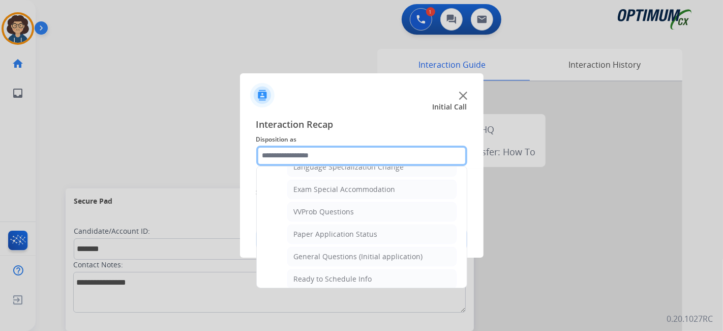
scroll to position [542, 0]
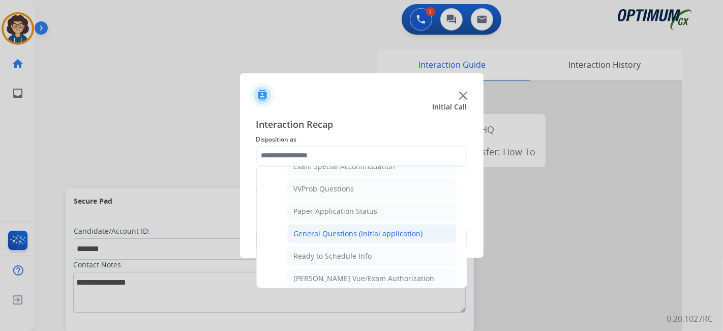
click at [389, 230] on div "General Questions (Initial application)" at bounding box center [358, 233] width 129 height 10
type input "**********"
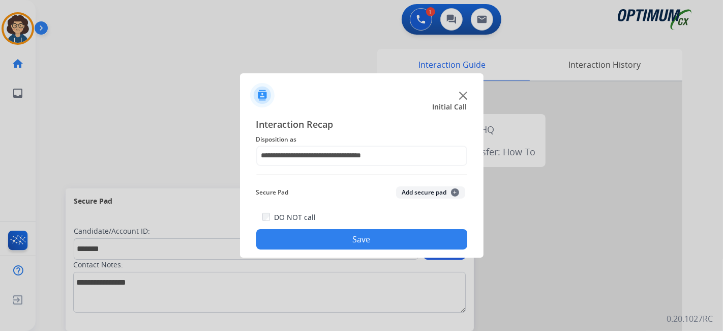
click at [428, 194] on button "Add secure pad +" at bounding box center [430, 192] width 69 height 12
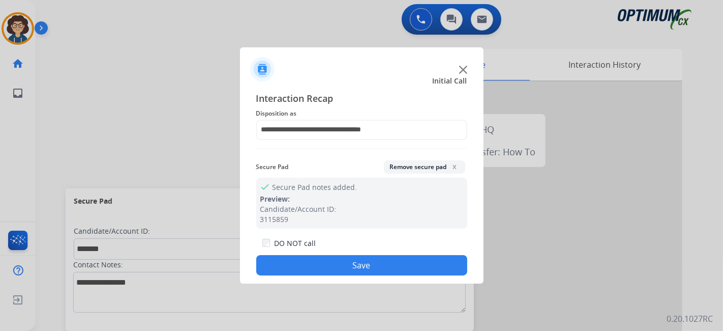
drag, startPoint x: 376, startPoint y: 270, endPoint x: 346, endPoint y: 227, distance: 52.1
click at [376, 270] on button "Save" at bounding box center [361, 265] width 211 height 20
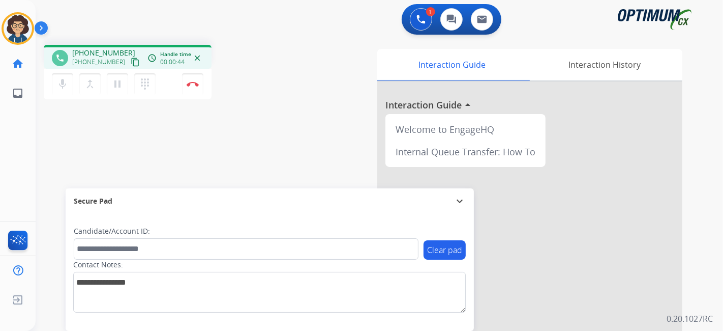
click at [131, 66] on mat-icon "content_copy" at bounding box center [135, 61] width 9 height 9
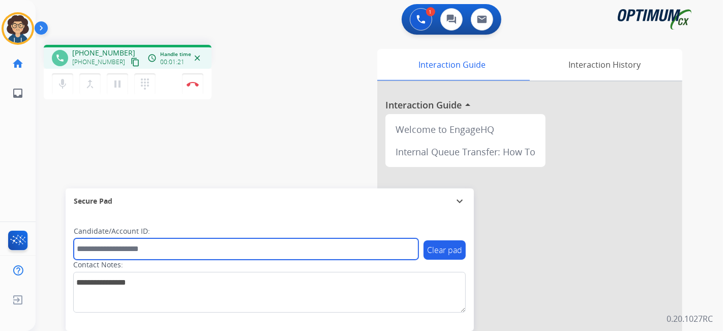
click at [199, 253] on input "text" at bounding box center [246, 248] width 345 height 21
paste input "*******"
type input "*******"
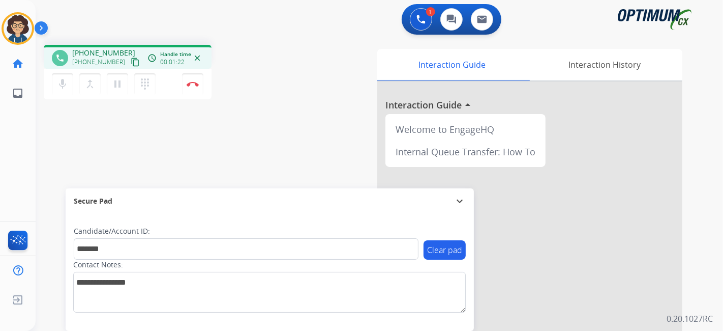
click at [252, 142] on div "phone [PHONE_NUMBER] [PHONE_NUMBER] content_copy access_time Call metrics Queue…" at bounding box center [367, 249] width 663 height 424
click at [306, 86] on div "Interaction Guide Interaction History Interaction Guide arrow_drop_up Welcome t…" at bounding box center [493, 255] width 379 height 412
click at [196, 86] on button "Disconnect" at bounding box center [192, 83] width 21 height 21
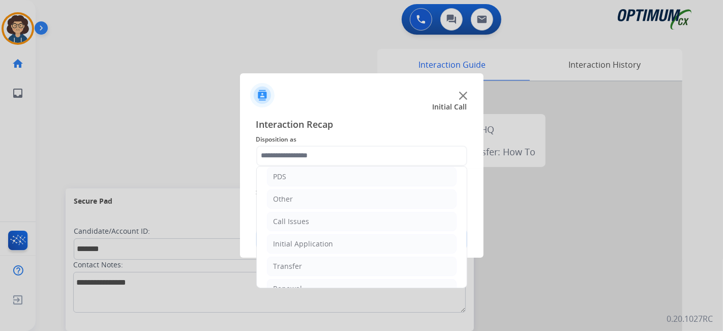
scroll to position [67, 0]
drag, startPoint x: 345, startPoint y: 227, endPoint x: 448, endPoint y: 225, distance: 102.3
click at [345, 226] on li "Initial Application" at bounding box center [362, 228] width 190 height 19
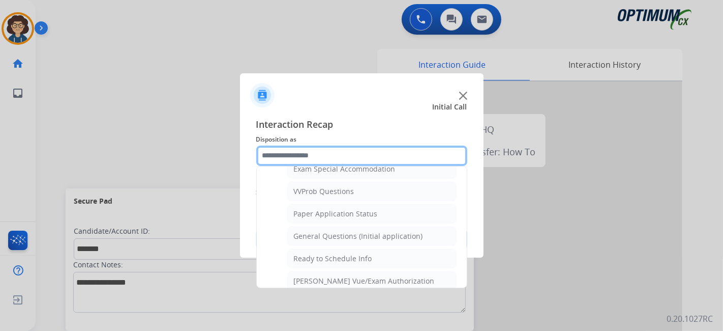
scroll to position [542, 0]
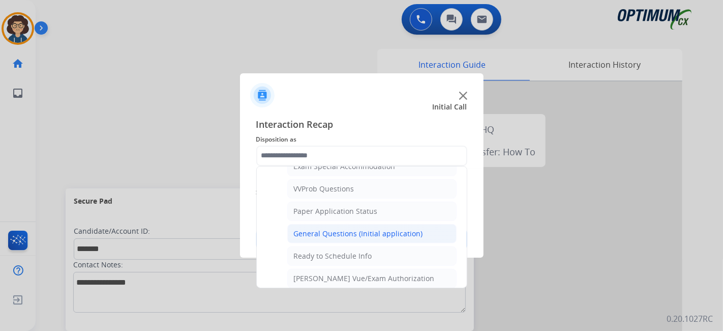
click at [397, 228] on div "General Questions (Initial application)" at bounding box center [358, 233] width 129 height 10
type input "**********"
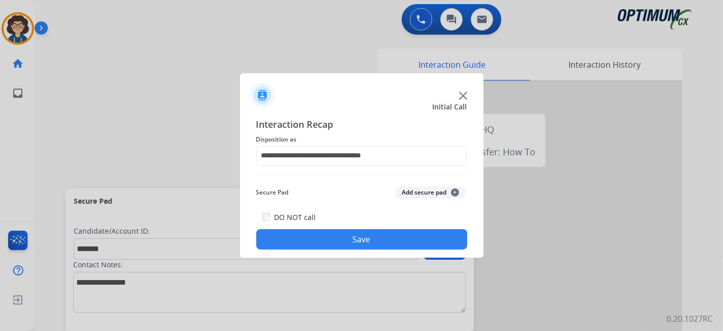
click at [429, 191] on button "Add secure pad +" at bounding box center [430, 192] width 69 height 12
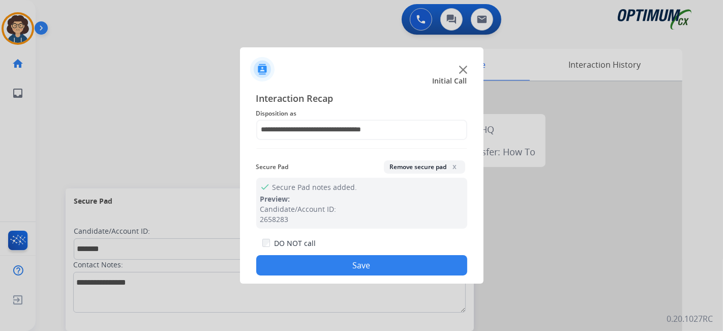
click at [402, 264] on button "Save" at bounding box center [361, 265] width 211 height 20
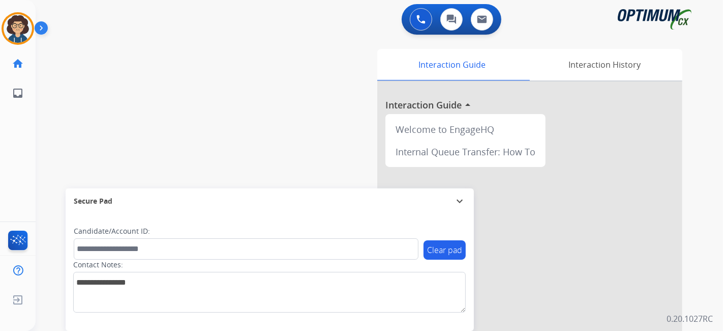
click at [309, 68] on div "Interaction Guide Interaction History Interaction Guide arrow_drop_up Welcome t…" at bounding box center [493, 255] width 379 height 412
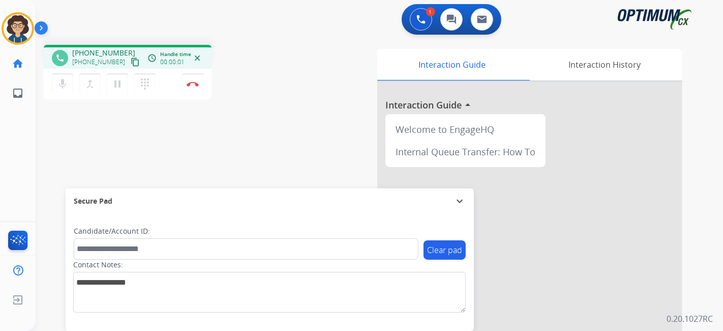
click at [131, 63] on mat-icon "content_copy" at bounding box center [135, 61] width 9 height 9
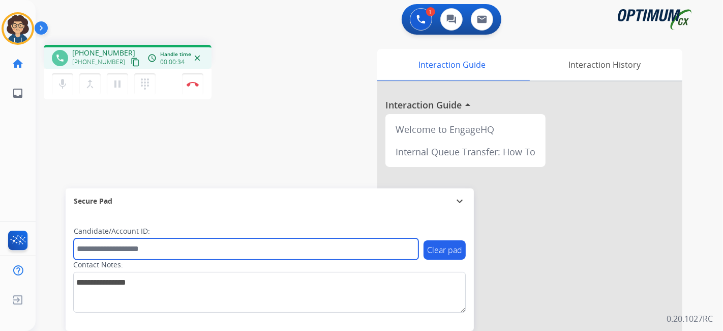
click at [153, 246] on input "text" at bounding box center [246, 248] width 345 height 21
paste input "*******"
type input "*******"
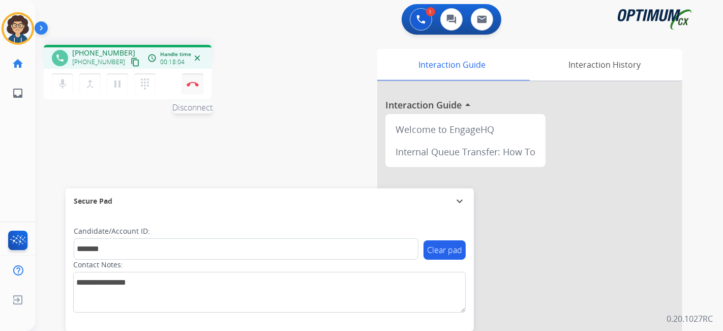
click at [197, 87] on button "Disconnect" at bounding box center [192, 83] width 21 height 21
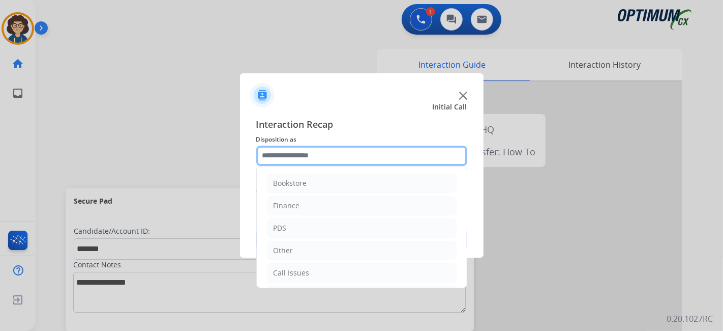
click at [336, 148] on input "text" at bounding box center [361, 155] width 211 height 20
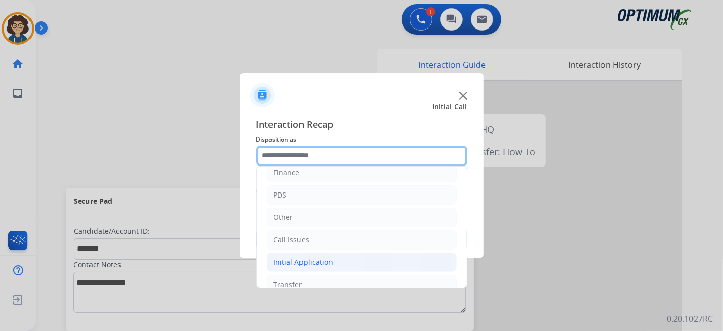
scroll to position [67, 0]
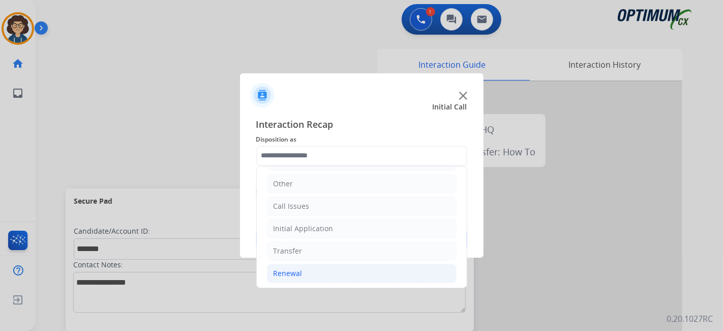
click at [343, 265] on li "Renewal" at bounding box center [362, 273] width 190 height 19
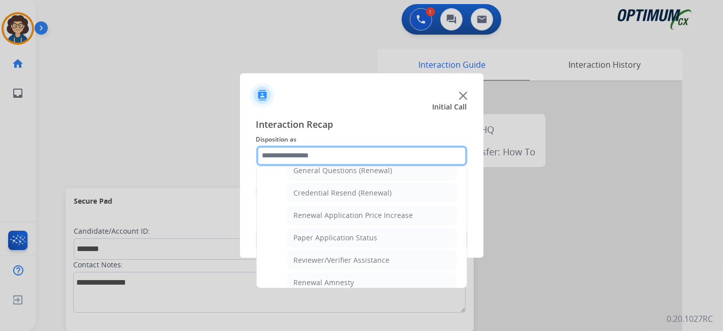
scroll to position [291, 0]
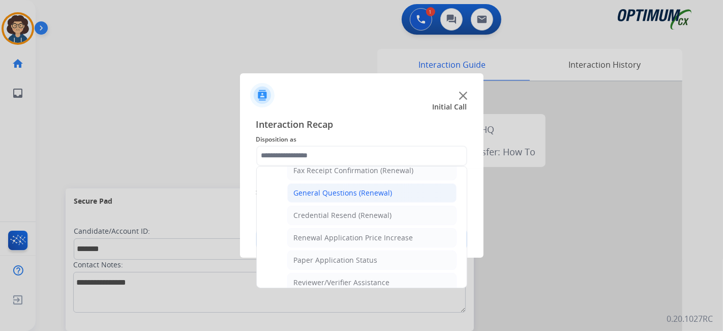
click at [385, 188] on div "General Questions (Renewal)" at bounding box center [343, 193] width 99 height 10
type input "**********"
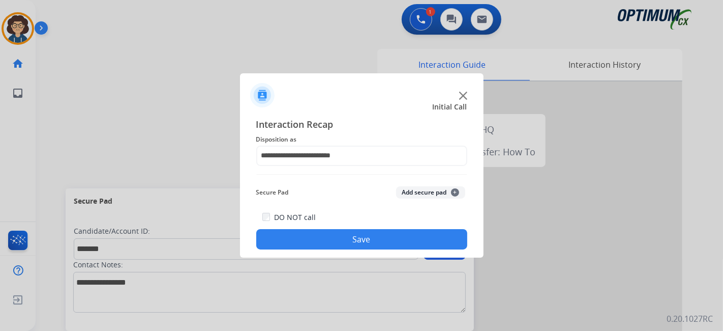
click at [430, 200] on div "Secure Pad Add secure pad +" at bounding box center [361, 192] width 211 height 20
click at [433, 192] on button "Add secure pad +" at bounding box center [430, 192] width 69 height 12
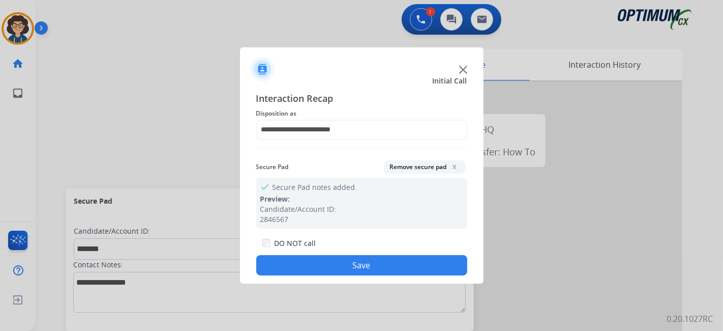
drag, startPoint x: 398, startPoint y: 260, endPoint x: 338, endPoint y: 207, distance: 80.3
click at [397, 260] on button "Save" at bounding box center [361, 265] width 211 height 20
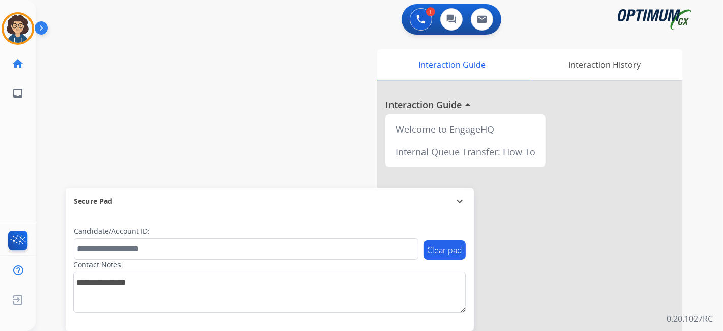
click at [263, 119] on div "swap_horiz Break voice bridge close_fullscreen Connect 3-Way Call merge_type Se…" at bounding box center [367, 249] width 663 height 424
click at [21, 36] on img at bounding box center [18, 28] width 28 height 28
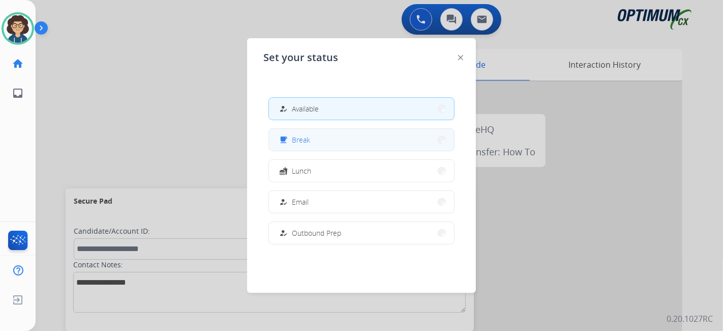
click at [336, 149] on button "free_breakfast Break" at bounding box center [361, 140] width 185 height 22
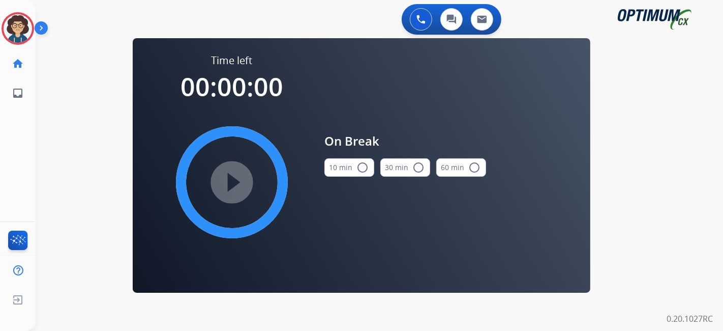
click at [335, 168] on button "10 min radio_button_unchecked" at bounding box center [350, 167] width 50 height 18
click at [226, 183] on mat-icon "play_circle_filled" at bounding box center [232, 182] width 12 height 12
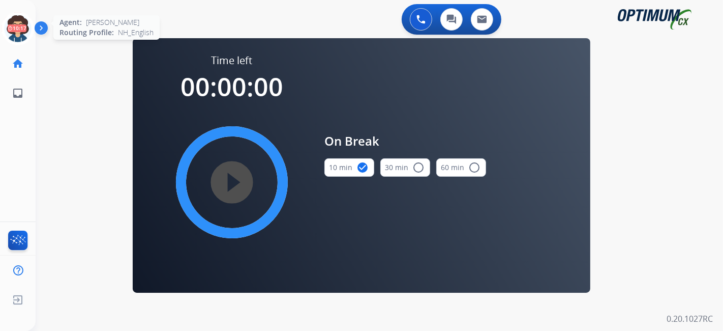
click at [21, 23] on icon at bounding box center [18, 28] width 33 height 33
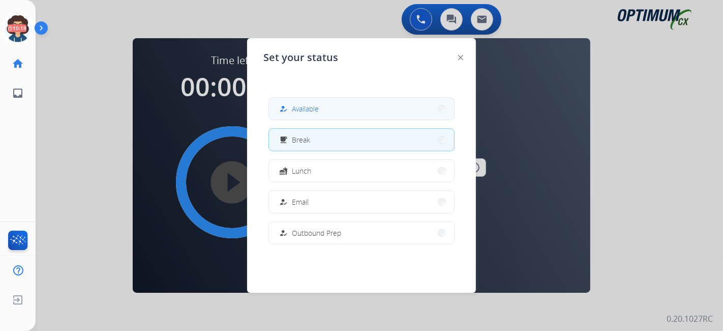
click at [348, 114] on button "how_to_reg Available" at bounding box center [361, 109] width 185 height 22
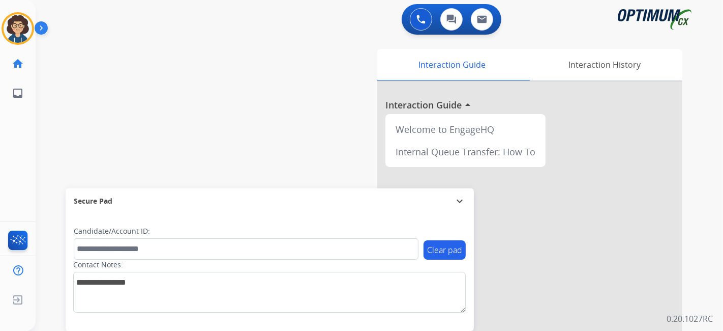
click at [252, 104] on div "swap_horiz Break voice bridge close_fullscreen Connect 3-Way Call merge_type Se…" at bounding box center [367, 249] width 663 height 424
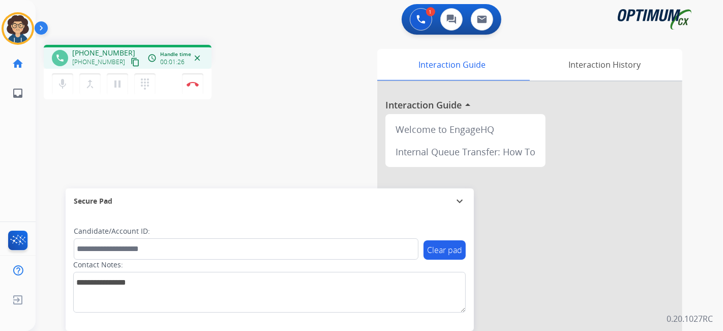
click at [131, 62] on mat-icon "content_copy" at bounding box center [135, 61] width 9 height 9
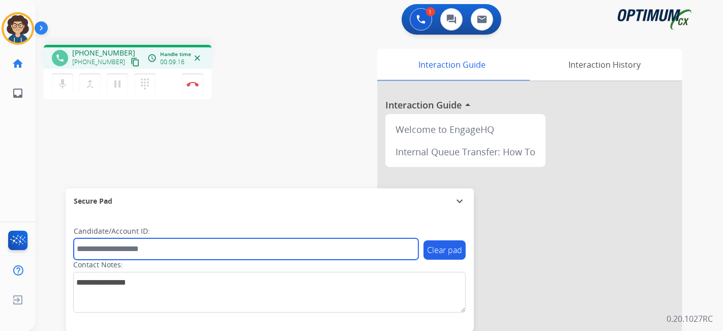
click at [162, 243] on input "text" at bounding box center [246, 248] width 345 height 21
paste input "*******"
type input "*******"
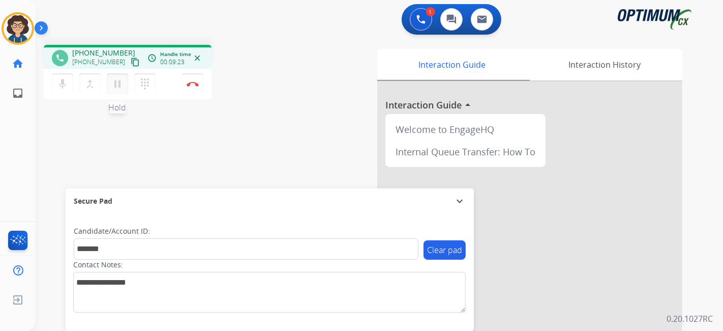
click at [117, 81] on mat-icon "pause" at bounding box center [117, 84] width 12 height 12
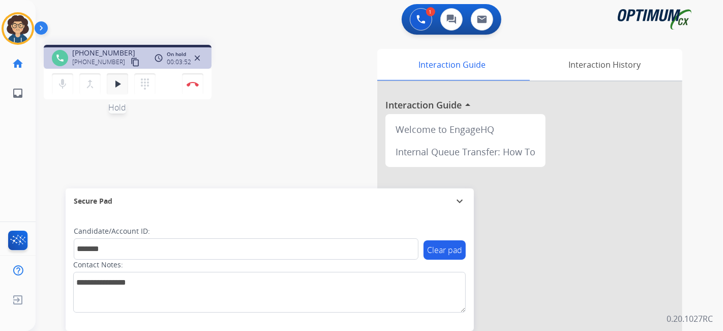
click at [114, 83] on mat-icon "play_arrow" at bounding box center [117, 84] width 12 height 12
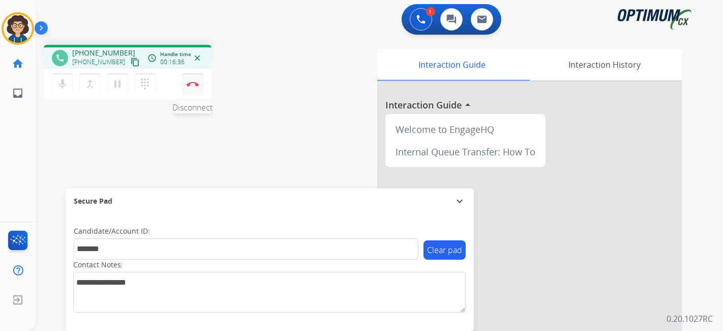
click at [199, 86] on button "Disconnect" at bounding box center [192, 83] width 21 height 21
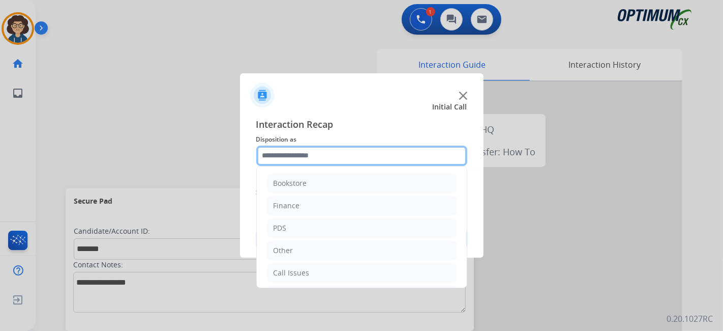
click at [379, 157] on input "text" at bounding box center [361, 155] width 211 height 20
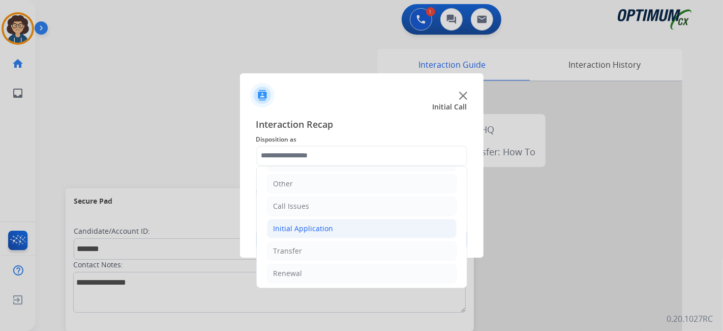
click at [369, 230] on li "Initial Application" at bounding box center [362, 228] width 190 height 19
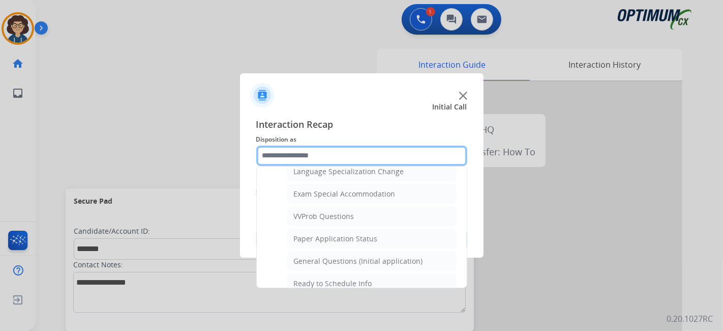
scroll to position [519, 0]
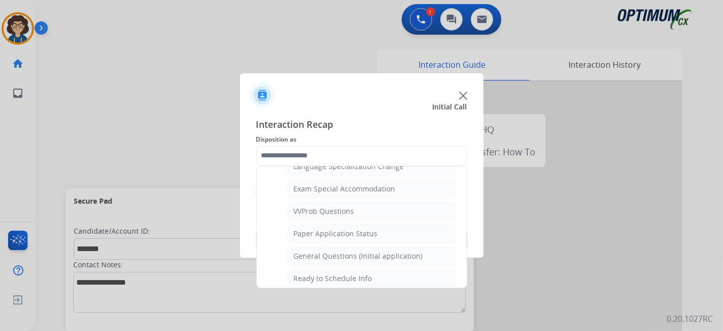
click at [418, 254] on li "General Questions (Initial application)" at bounding box center [371, 255] width 169 height 19
type input "**********"
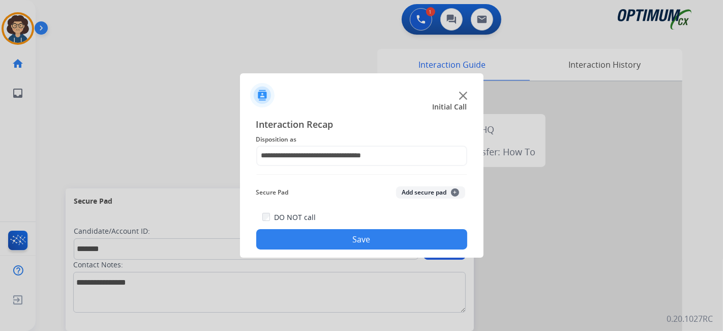
click at [427, 198] on button "Add secure pad +" at bounding box center [430, 192] width 69 height 12
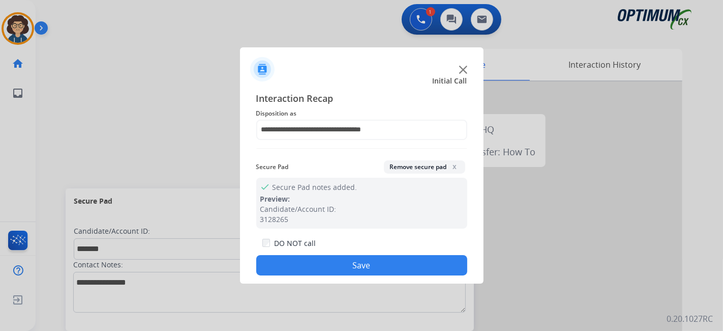
click at [363, 271] on button "Save" at bounding box center [361, 265] width 211 height 20
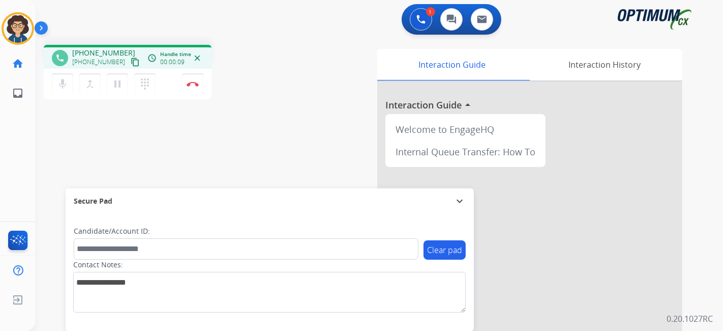
click at [131, 60] on mat-icon "content_copy" at bounding box center [135, 61] width 9 height 9
click at [178, 260] on div "Contact Notes:" at bounding box center [269, 285] width 393 height 53
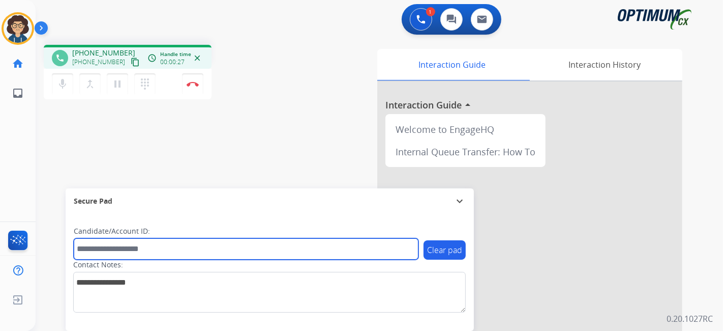
click at [181, 249] on input "text" at bounding box center [246, 248] width 345 height 21
paste input "*******"
type input "*******"
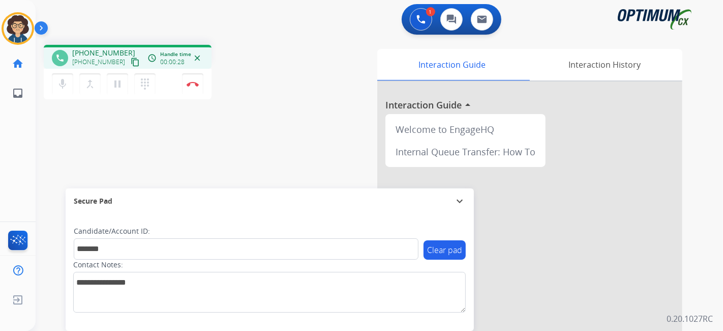
click at [216, 161] on div "phone [PHONE_NUMBER] [PHONE_NUMBER] content_copy access_time Call metrics Queue…" at bounding box center [367, 249] width 663 height 424
click at [199, 83] on button "Disconnect" at bounding box center [192, 83] width 21 height 21
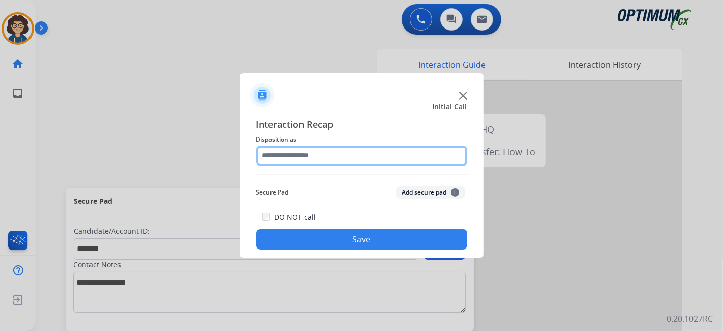
click at [357, 156] on input "text" at bounding box center [361, 155] width 211 height 20
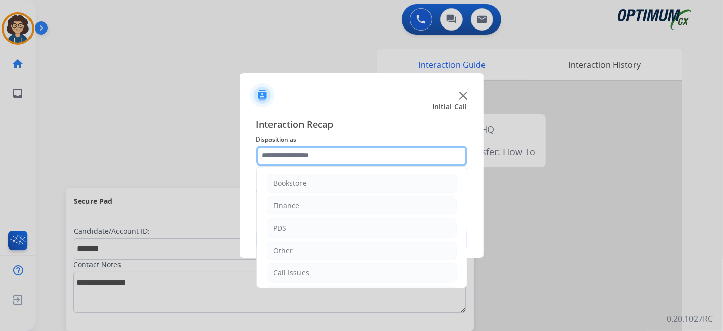
scroll to position [67, 0]
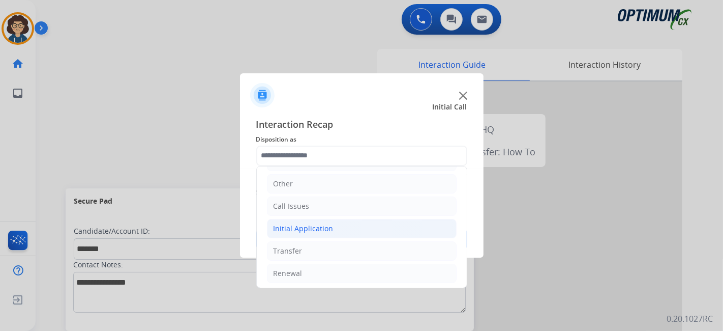
drag, startPoint x: 340, startPoint y: 231, endPoint x: 421, endPoint y: 222, distance: 81.4
click at [341, 231] on li "Initial Application" at bounding box center [362, 228] width 190 height 19
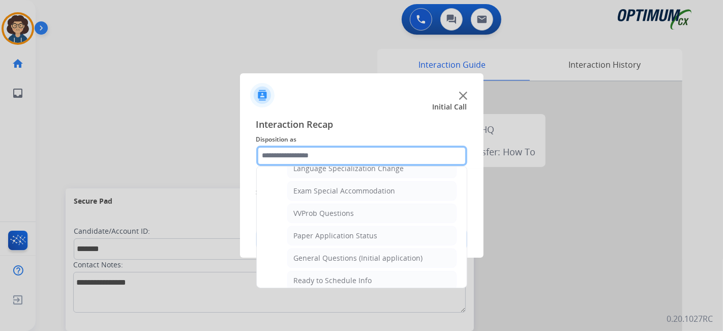
scroll to position [546, 0]
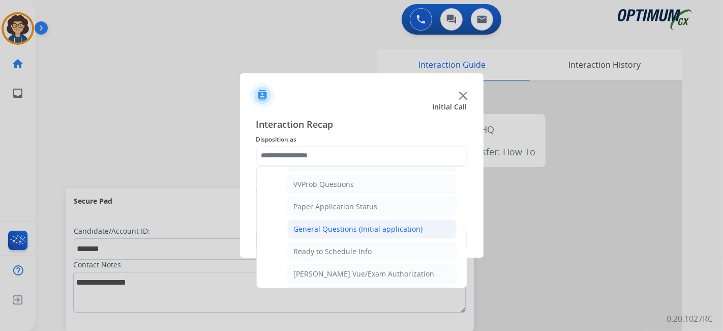
click at [424, 224] on li "General Questions (Initial application)" at bounding box center [371, 228] width 169 height 19
type input "**********"
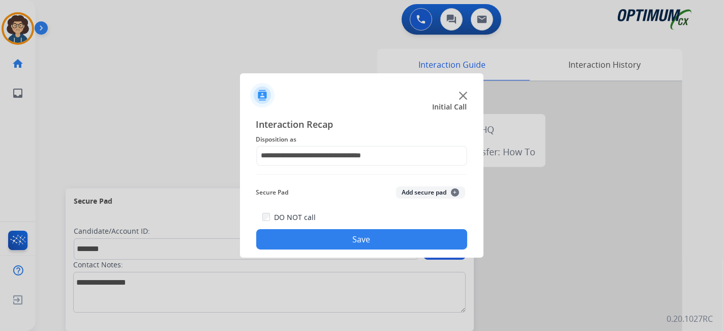
click at [434, 190] on button "Add secure pad +" at bounding box center [430, 192] width 69 height 12
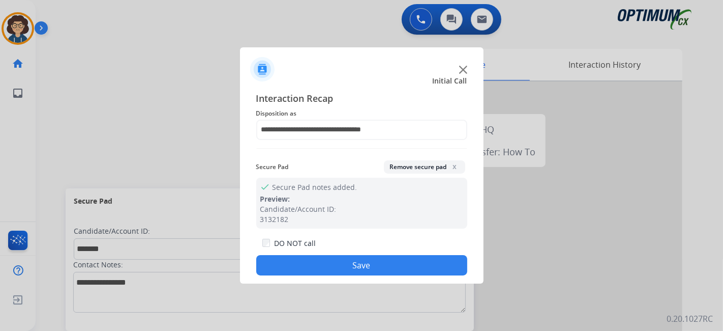
click at [367, 267] on button "Save" at bounding box center [361, 265] width 211 height 20
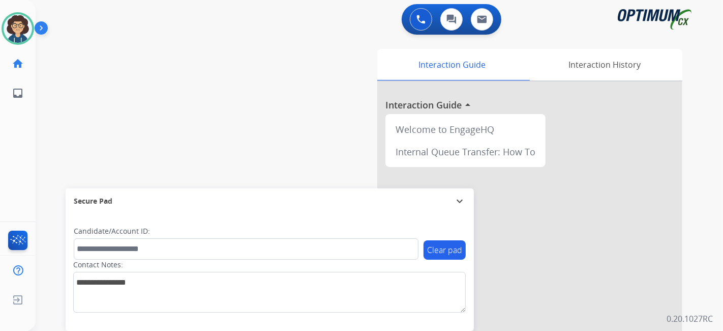
drag, startPoint x: 198, startPoint y: 138, endPoint x: 289, endPoint y: 217, distance: 120.5
click at [200, 138] on div "swap_horiz Break voice bridge close_fullscreen Connect 3-Way Call merge_type Se…" at bounding box center [367, 249] width 663 height 424
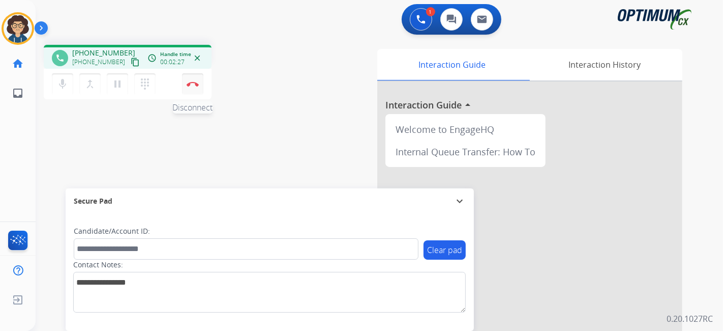
click at [194, 92] on button "Disconnect" at bounding box center [192, 83] width 21 height 21
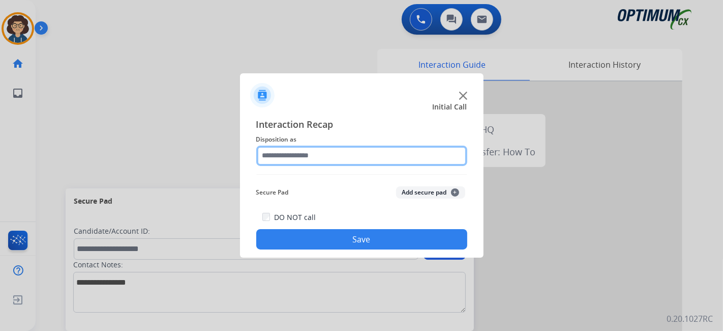
click at [351, 161] on input "text" at bounding box center [361, 155] width 211 height 20
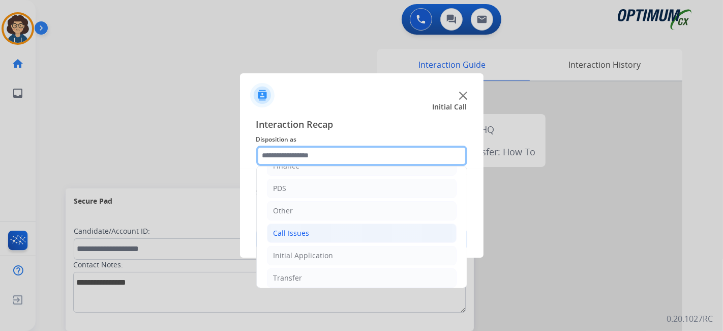
scroll to position [67, 0]
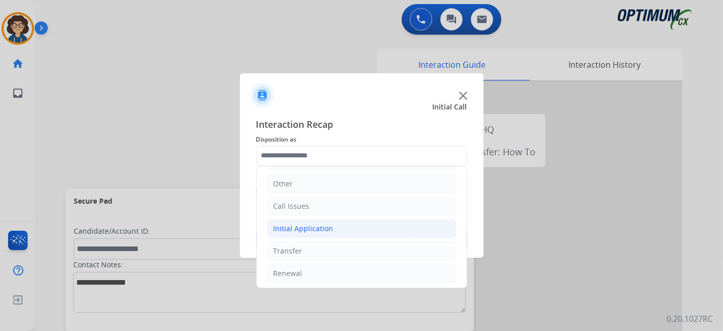
drag, startPoint x: 353, startPoint y: 229, endPoint x: 437, endPoint y: 211, distance: 85.8
click at [353, 229] on li "Initial Application" at bounding box center [362, 228] width 190 height 19
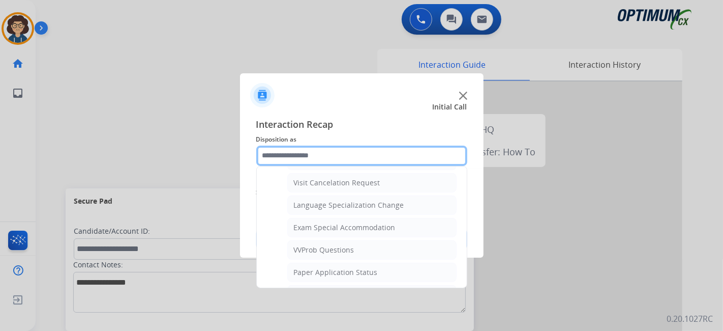
scroll to position [558, 0]
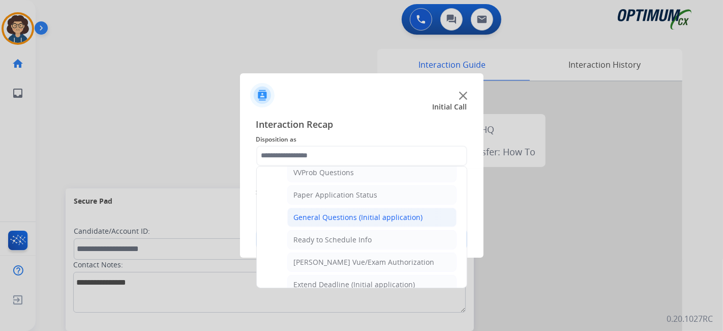
click at [397, 208] on li "General Questions (Initial application)" at bounding box center [371, 217] width 169 height 19
type input "**********"
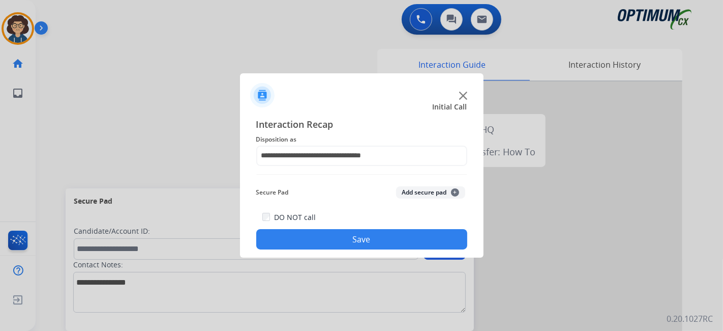
click at [369, 246] on button "Save" at bounding box center [361, 239] width 211 height 20
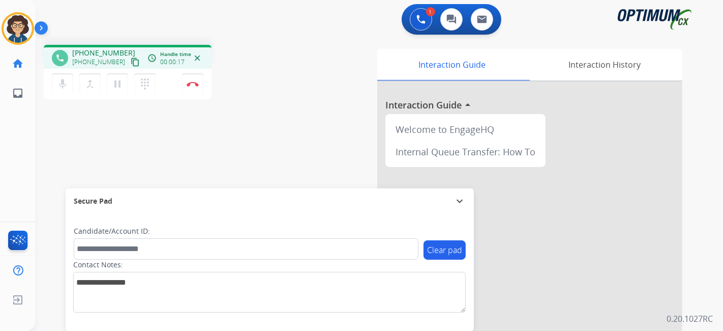
click at [131, 65] on mat-icon "content_copy" at bounding box center [135, 61] width 9 height 9
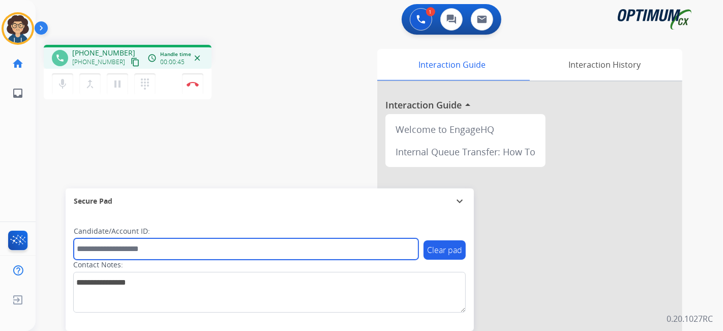
click at [215, 255] on input "text" at bounding box center [246, 248] width 345 height 21
paste input "*******"
type input "*******"
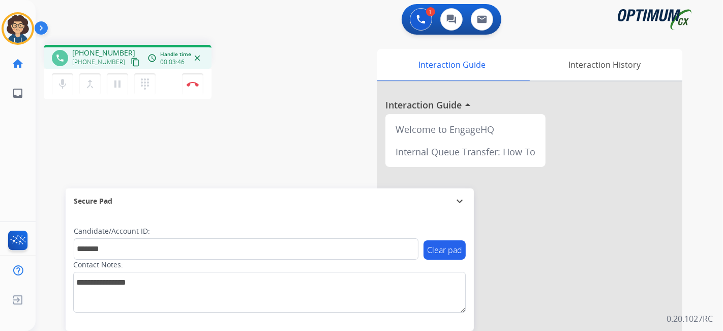
click at [299, 134] on div "phone [PHONE_NUMBER] [PHONE_NUMBER] content_copy access_time Call metrics Queue…" at bounding box center [367, 249] width 663 height 424
click at [194, 82] on img at bounding box center [193, 83] width 12 height 5
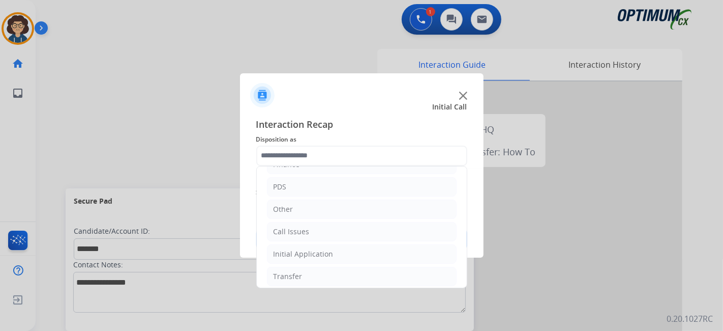
scroll to position [67, 0]
click at [326, 275] on li "Renewal" at bounding box center [362, 273] width 190 height 19
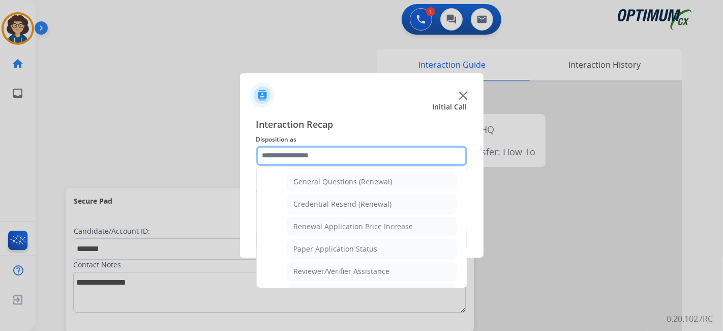
scroll to position [317, 0]
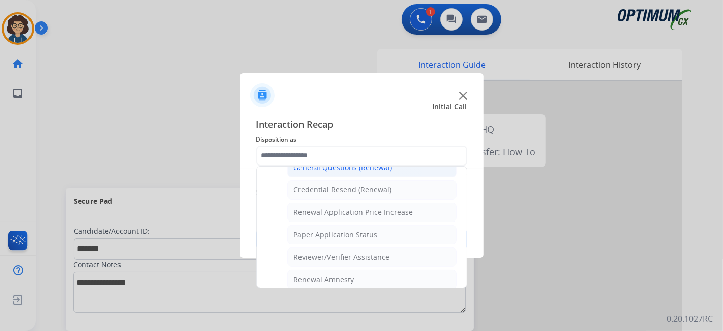
click at [401, 166] on li "General Questions (Renewal)" at bounding box center [371, 167] width 169 height 19
type input "**********"
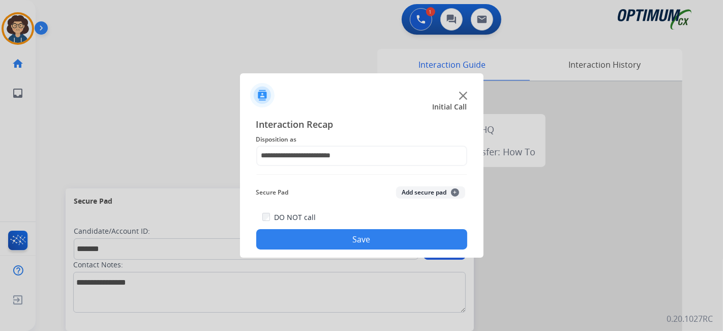
click at [433, 197] on button "Add secure pad +" at bounding box center [430, 192] width 69 height 12
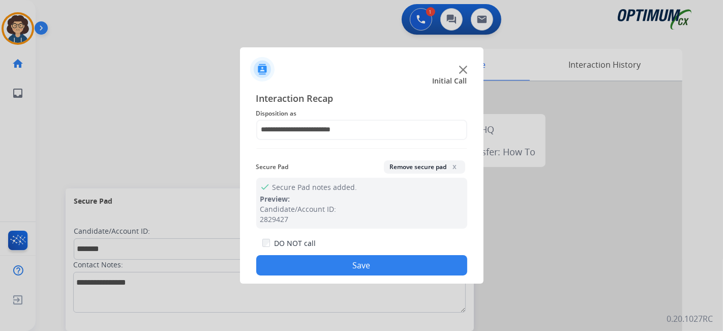
click at [393, 264] on button "Save" at bounding box center [361, 265] width 211 height 20
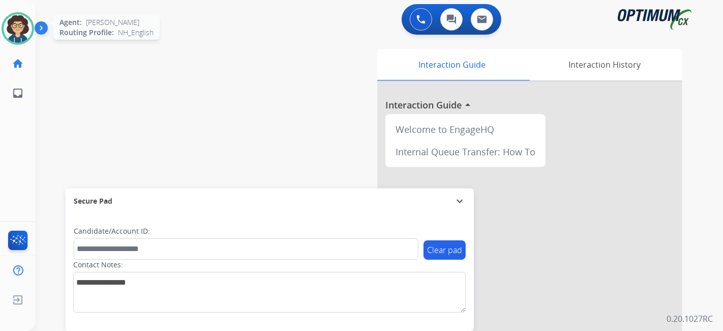
click at [18, 27] on img at bounding box center [18, 28] width 28 height 28
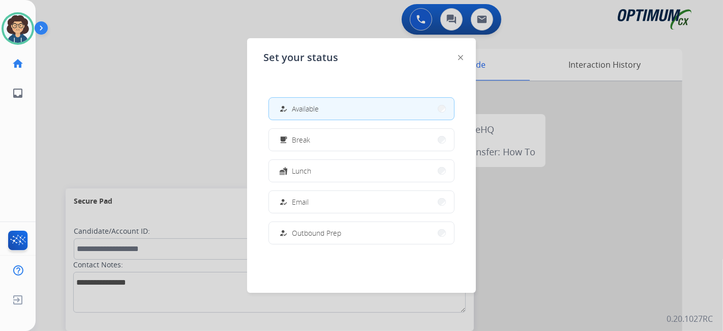
scroll to position [253, 0]
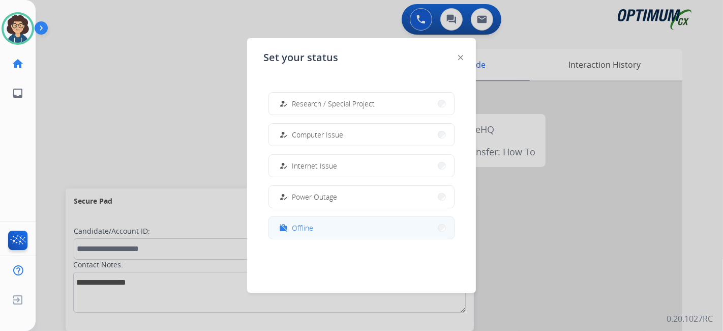
click at [317, 231] on button "work_off Offline" at bounding box center [361, 228] width 185 height 22
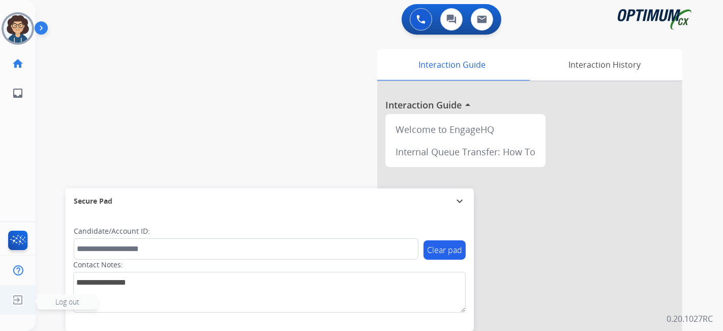
click at [18, 303] on img at bounding box center [18, 299] width 18 height 19
